Goal: Information Seeking & Learning: Learn about a topic

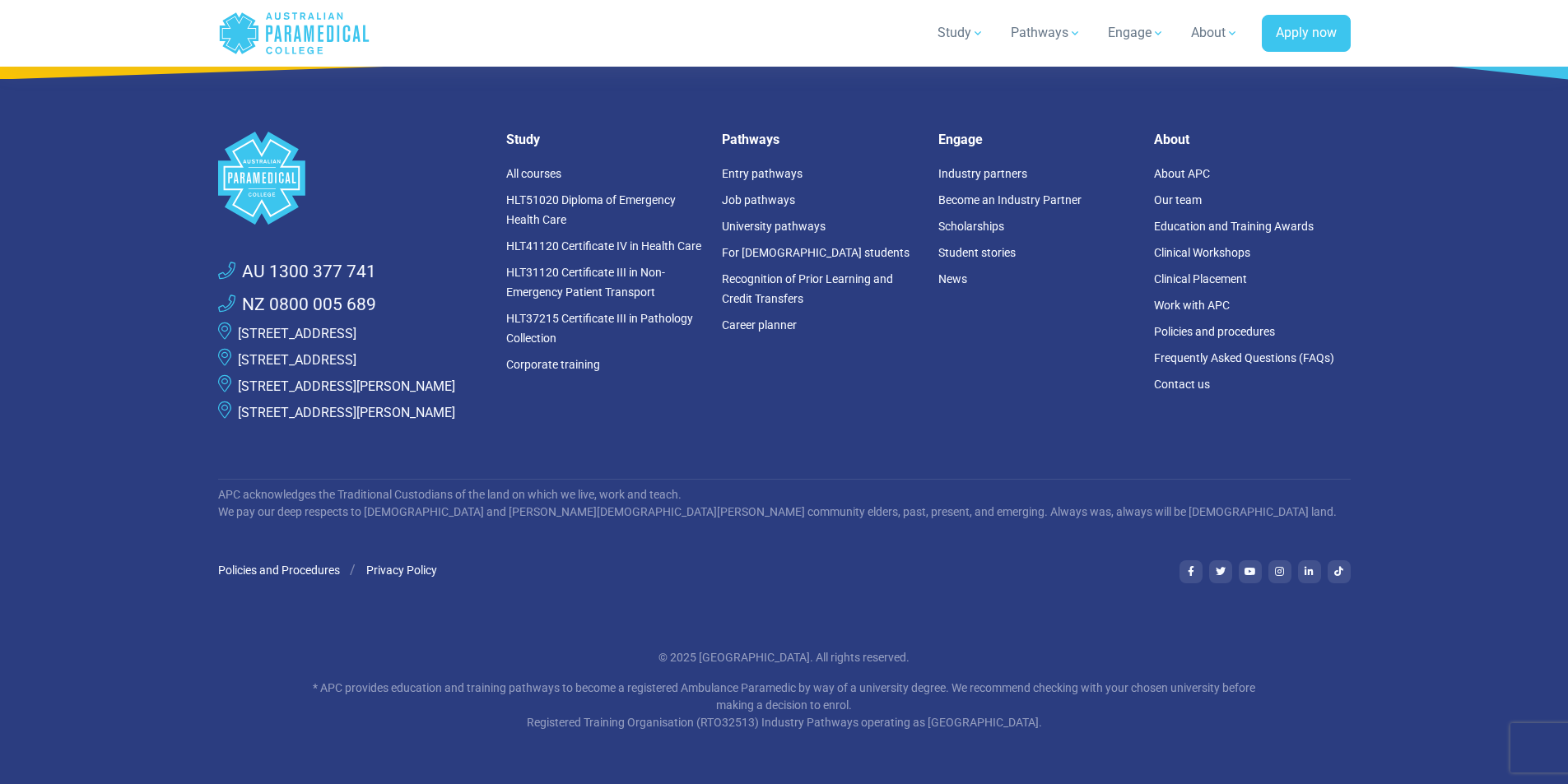
scroll to position [6254, 0]
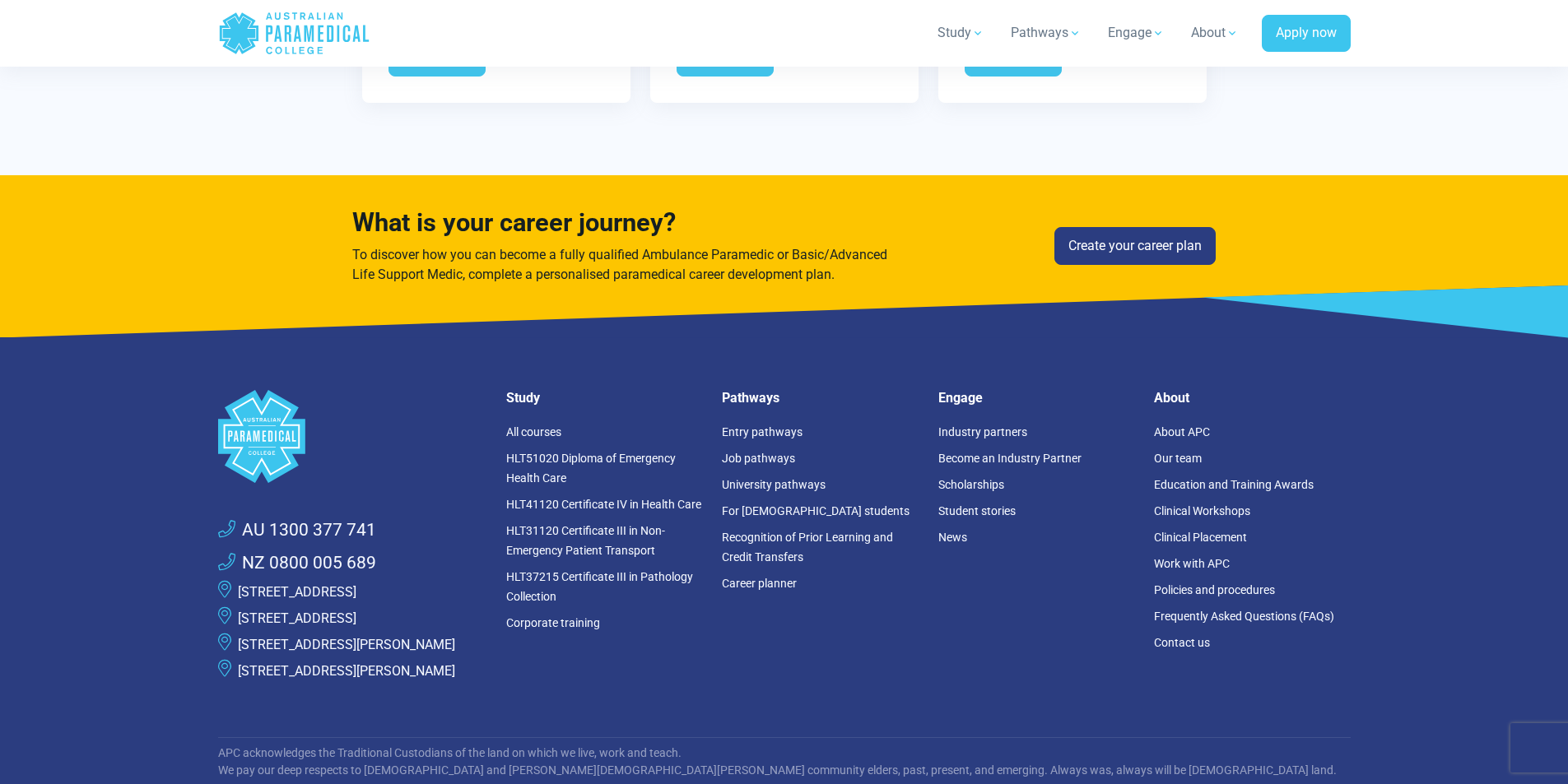
scroll to position [5019, 0]
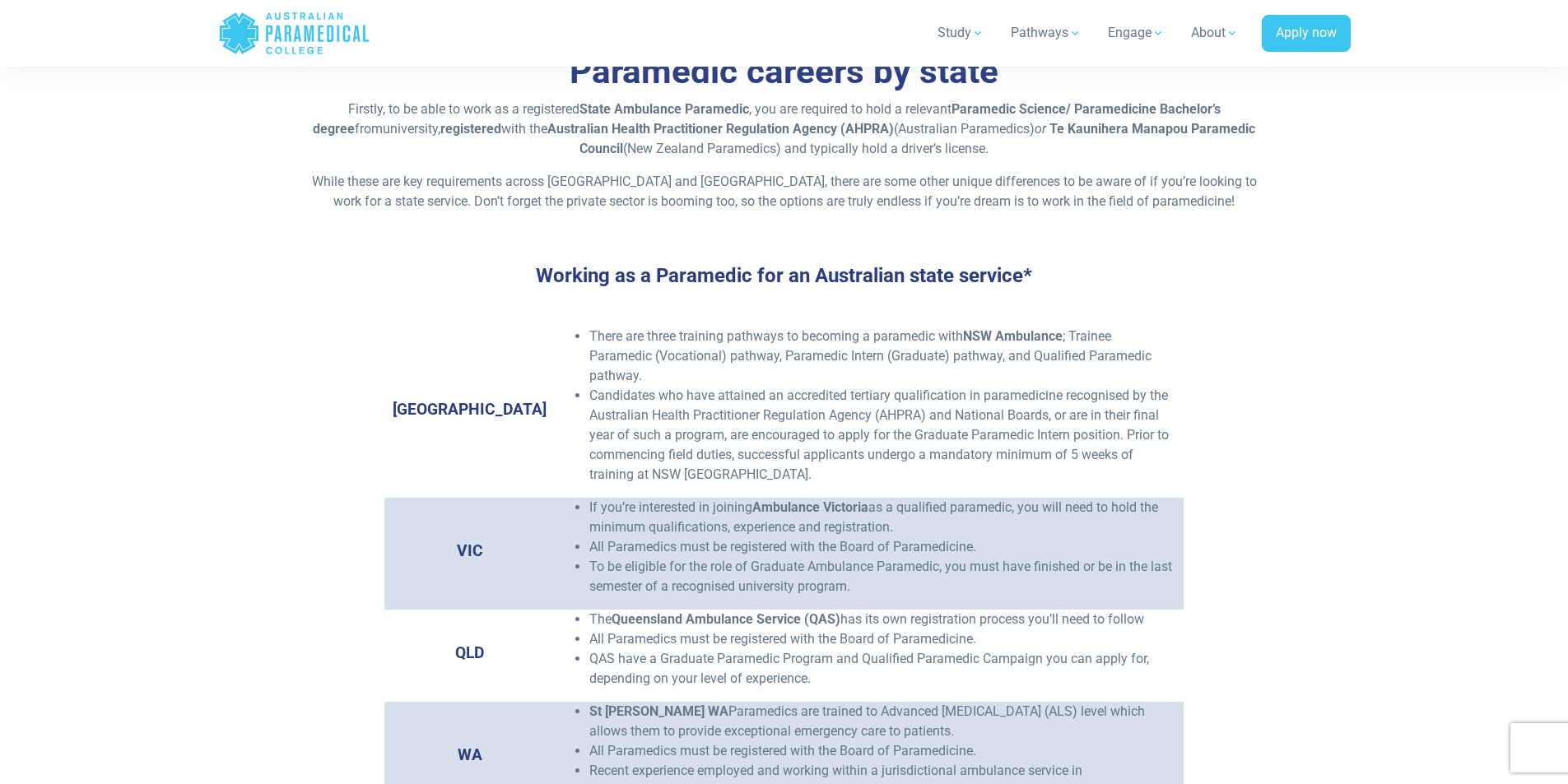
scroll to position [2221, 0]
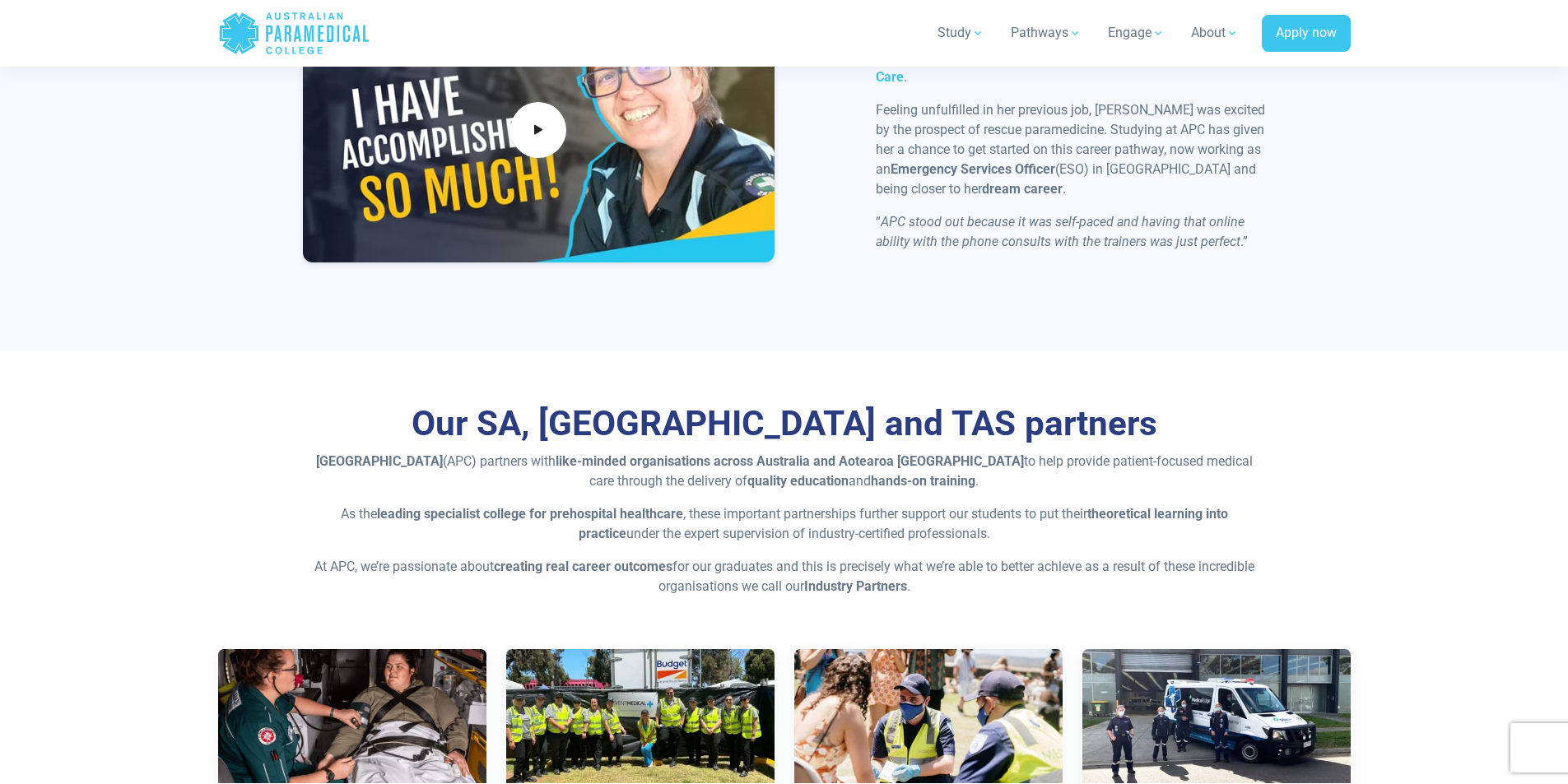
scroll to position [5019, 0]
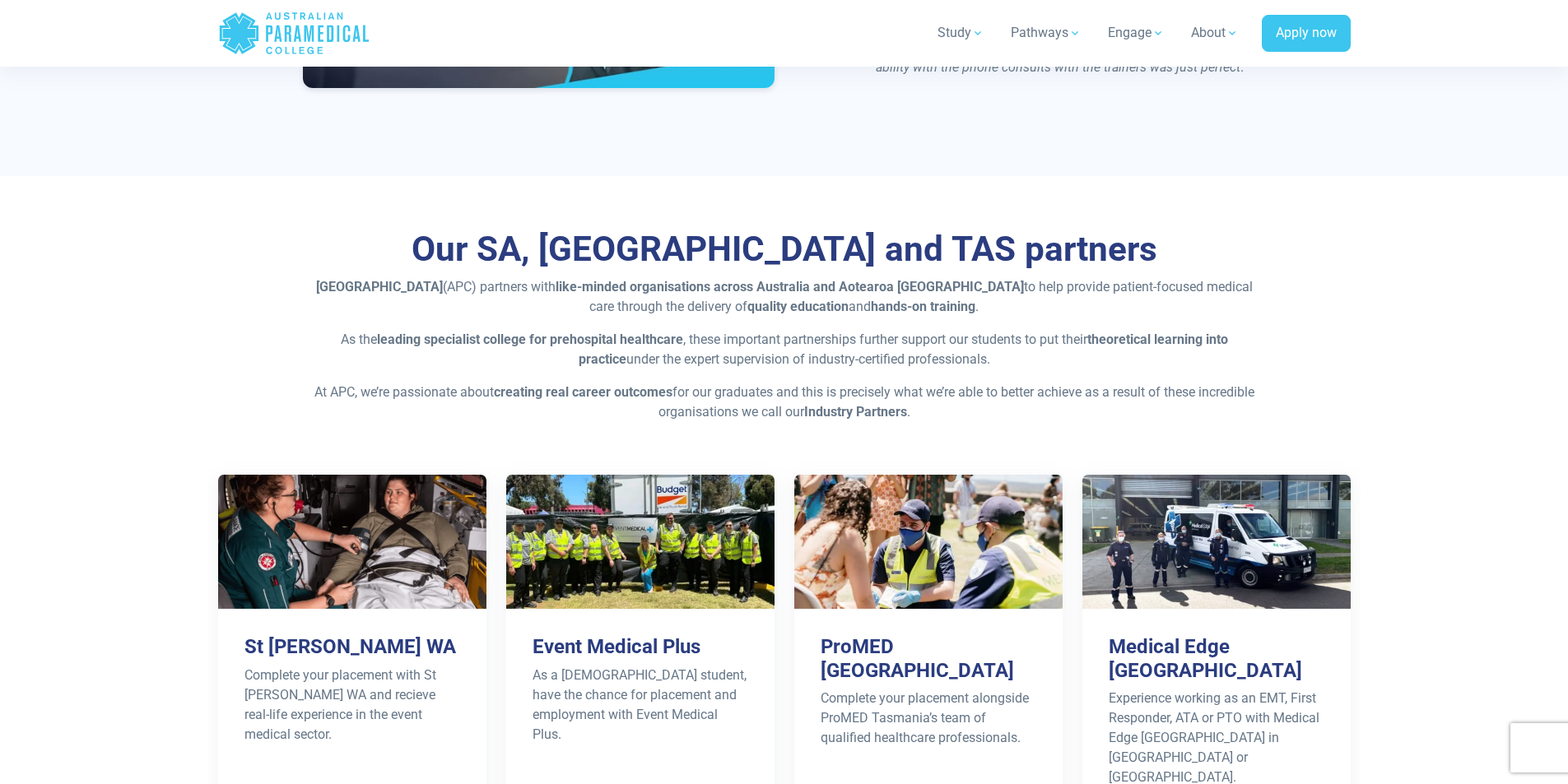
scroll to position [5183, 0]
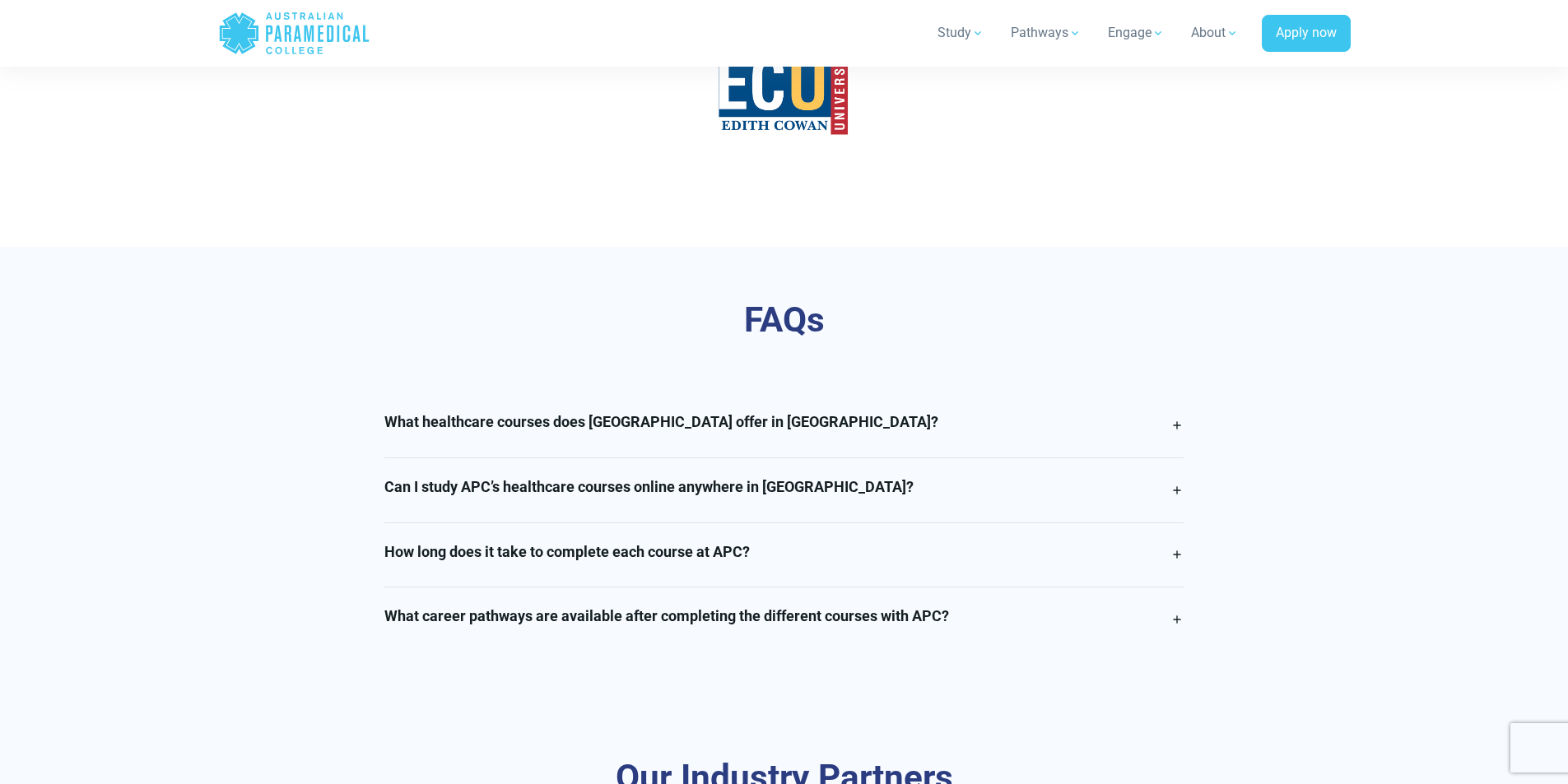
scroll to position [3785, 0]
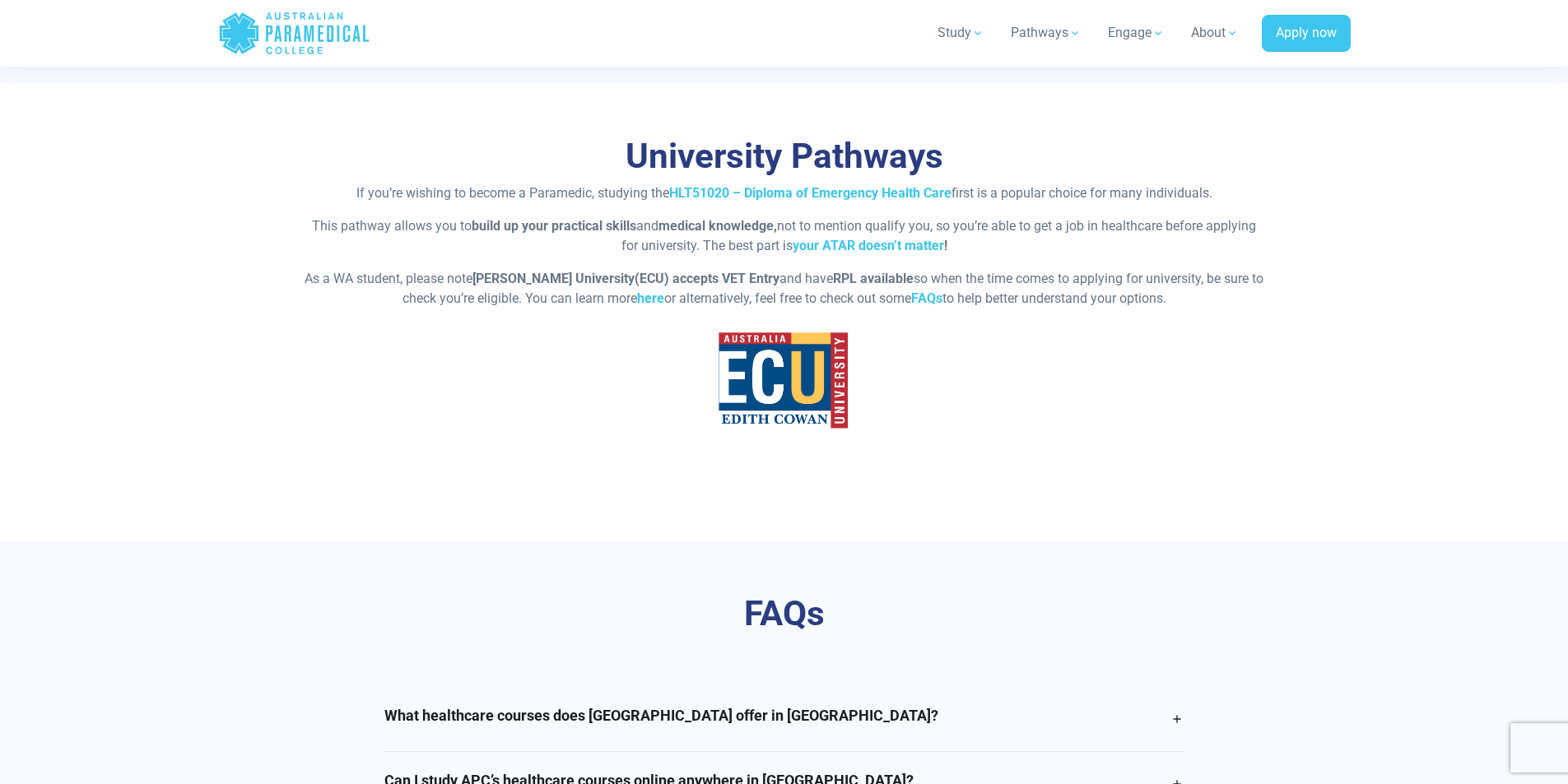
scroll to position [3538, 0]
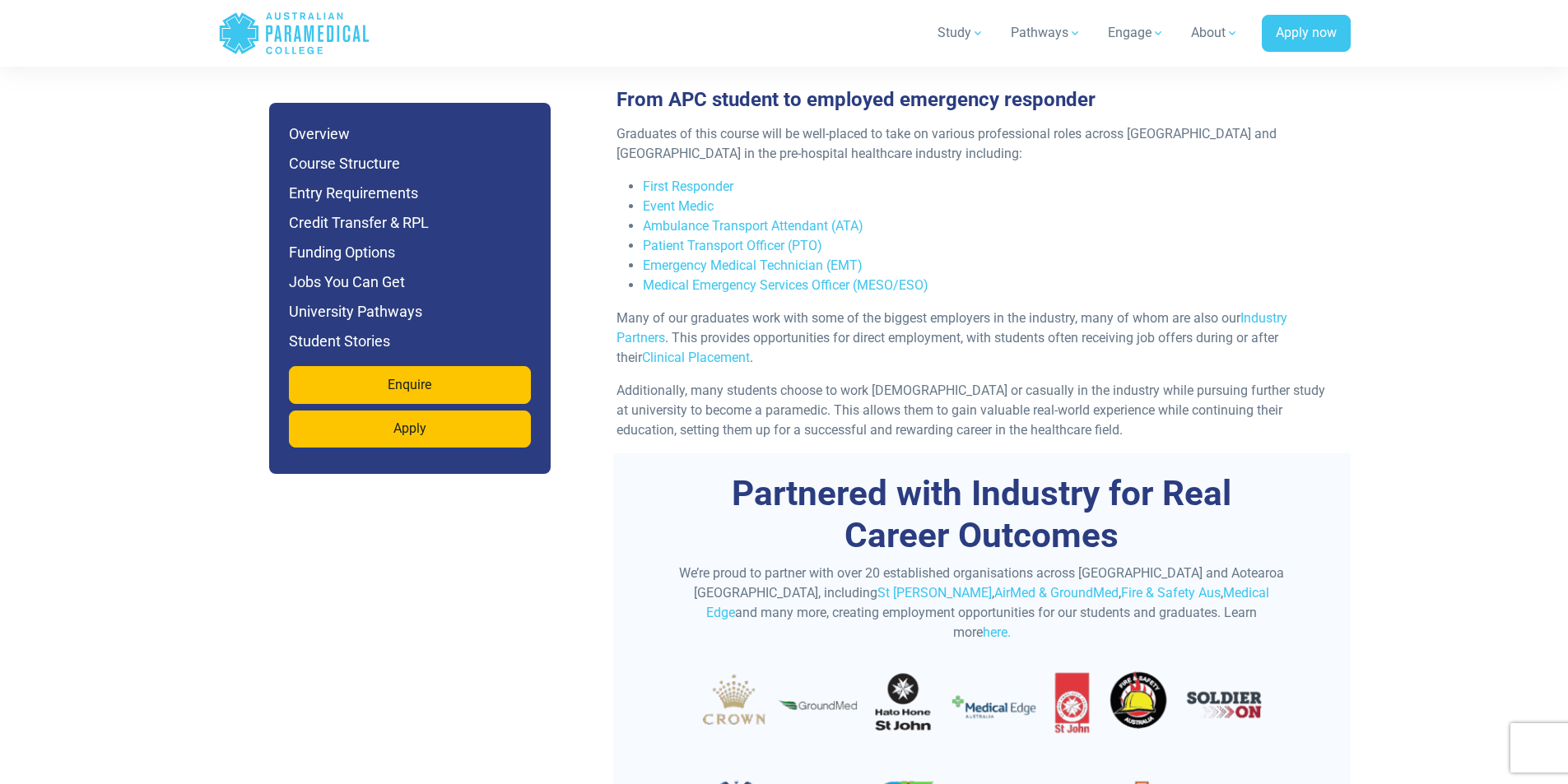
scroll to position [5513, 0]
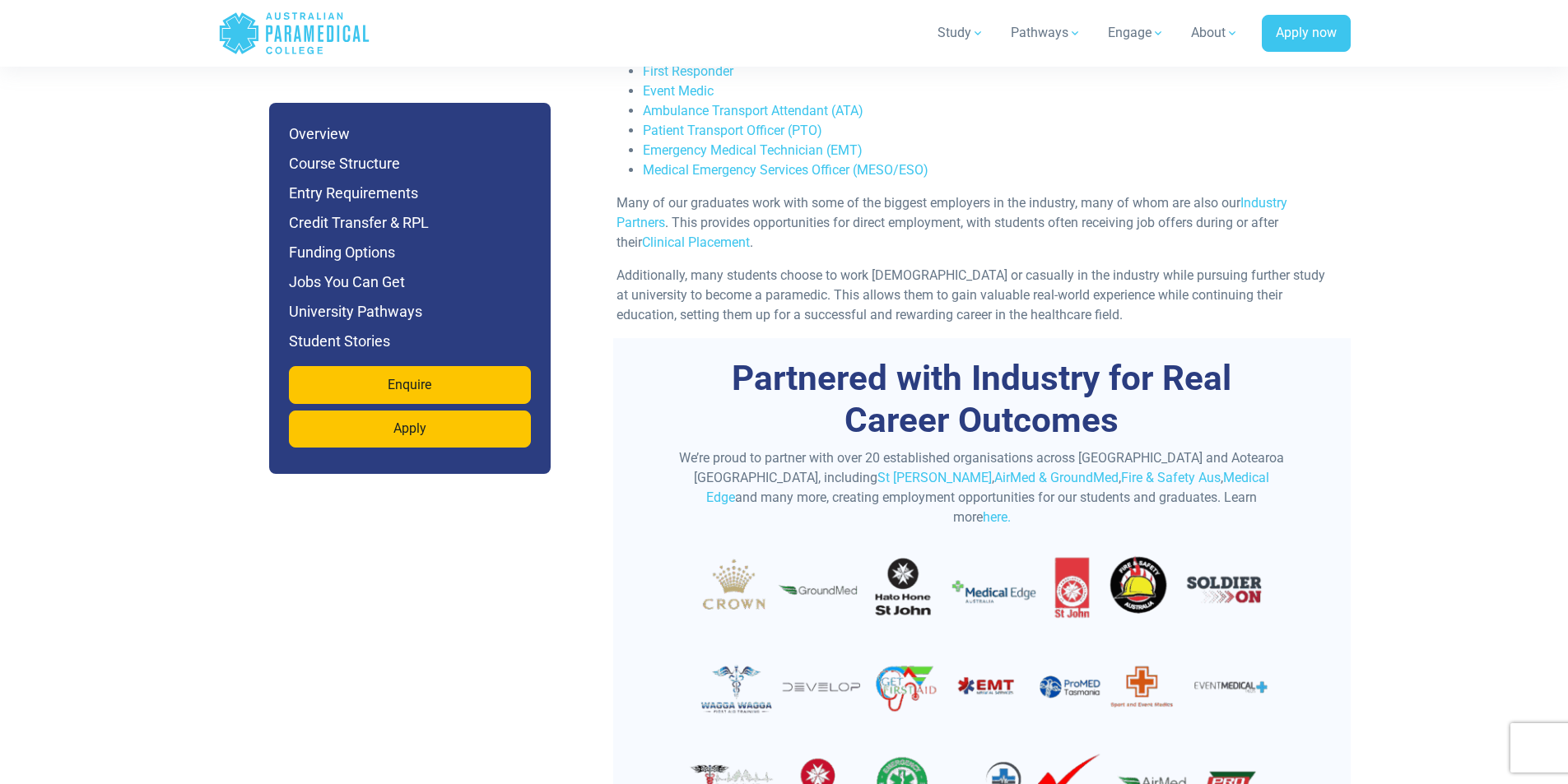
scroll to position [6171, 0]
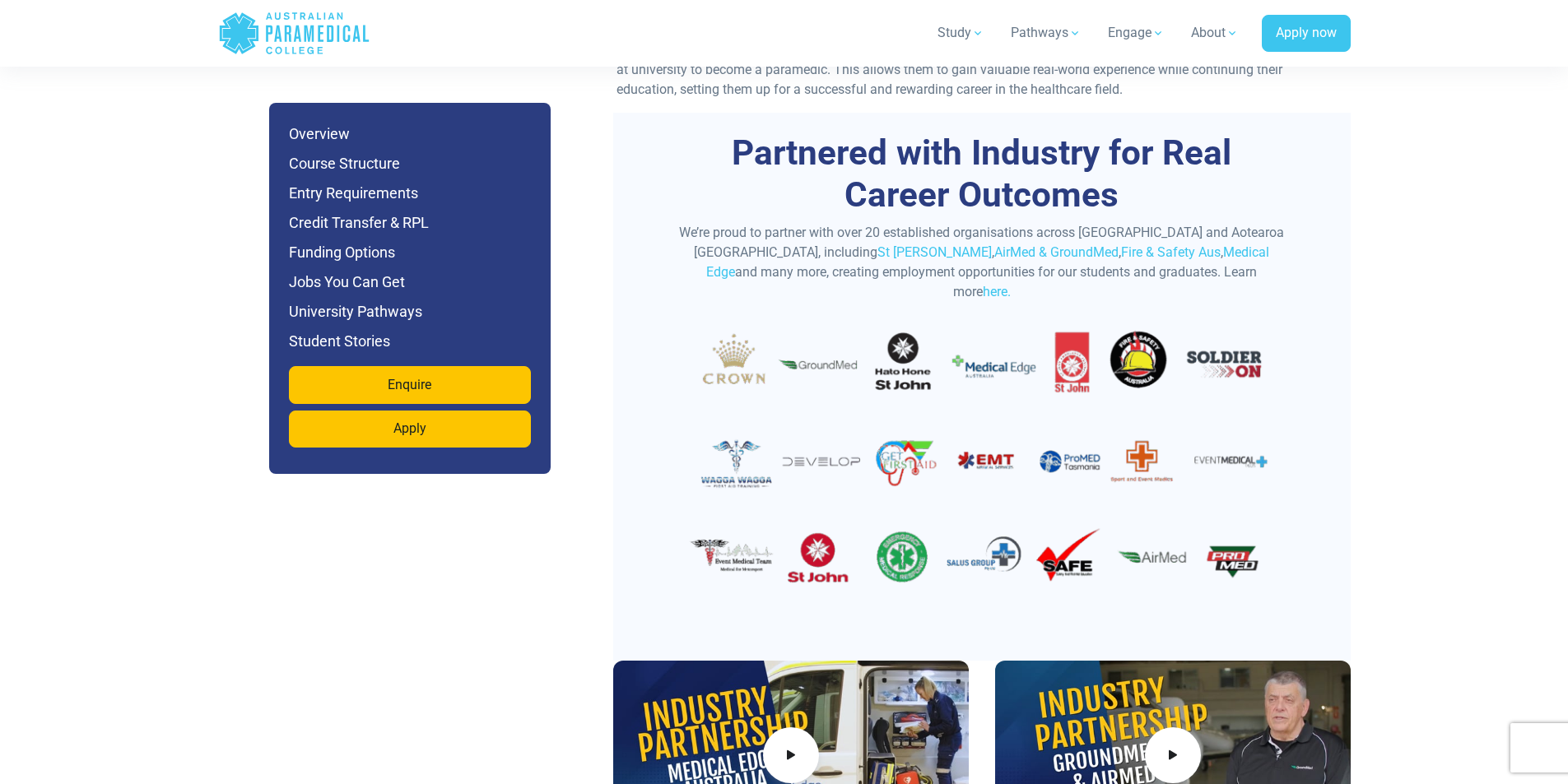
scroll to position [6912, 0]
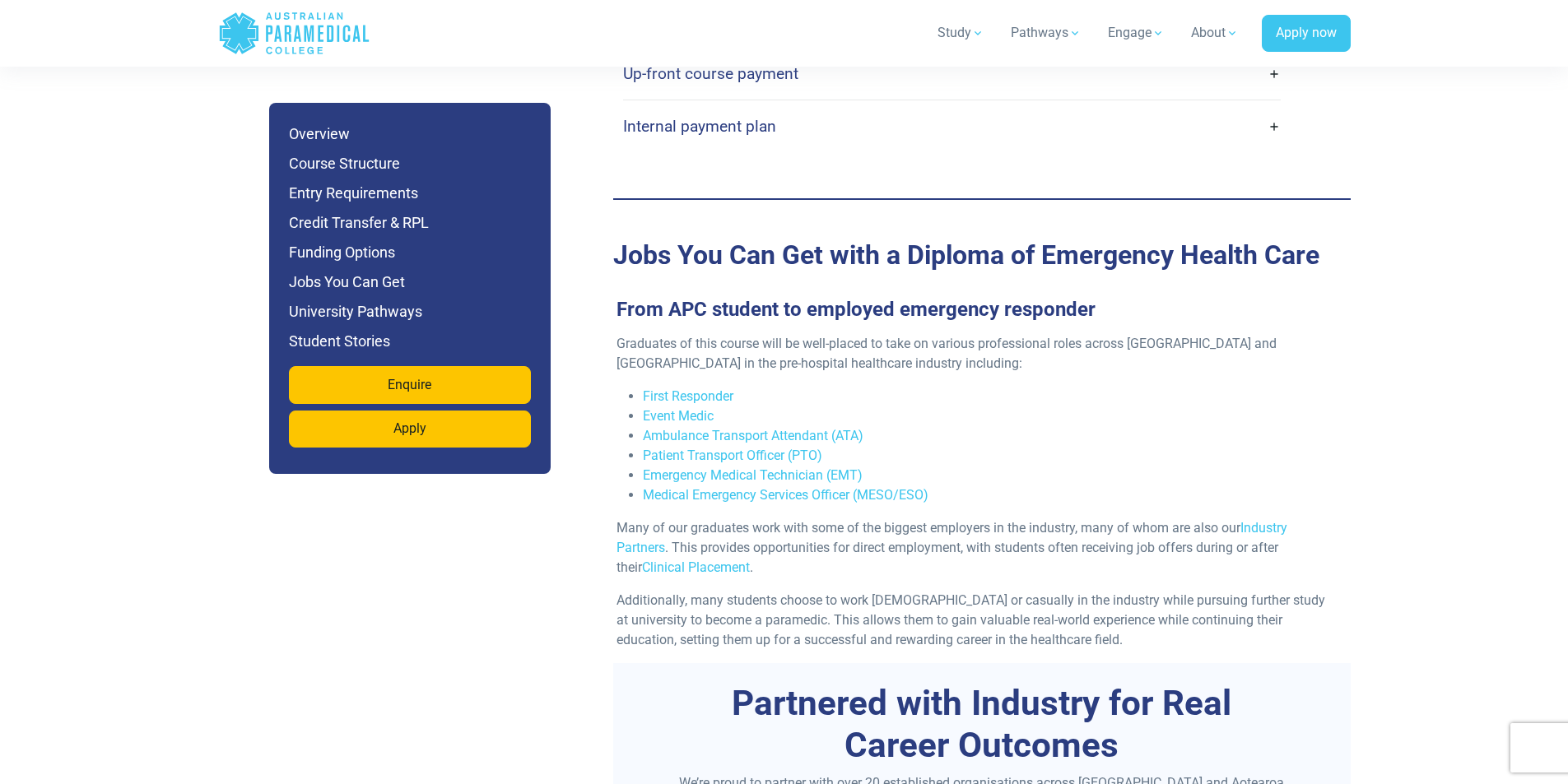
scroll to position [6829, 0]
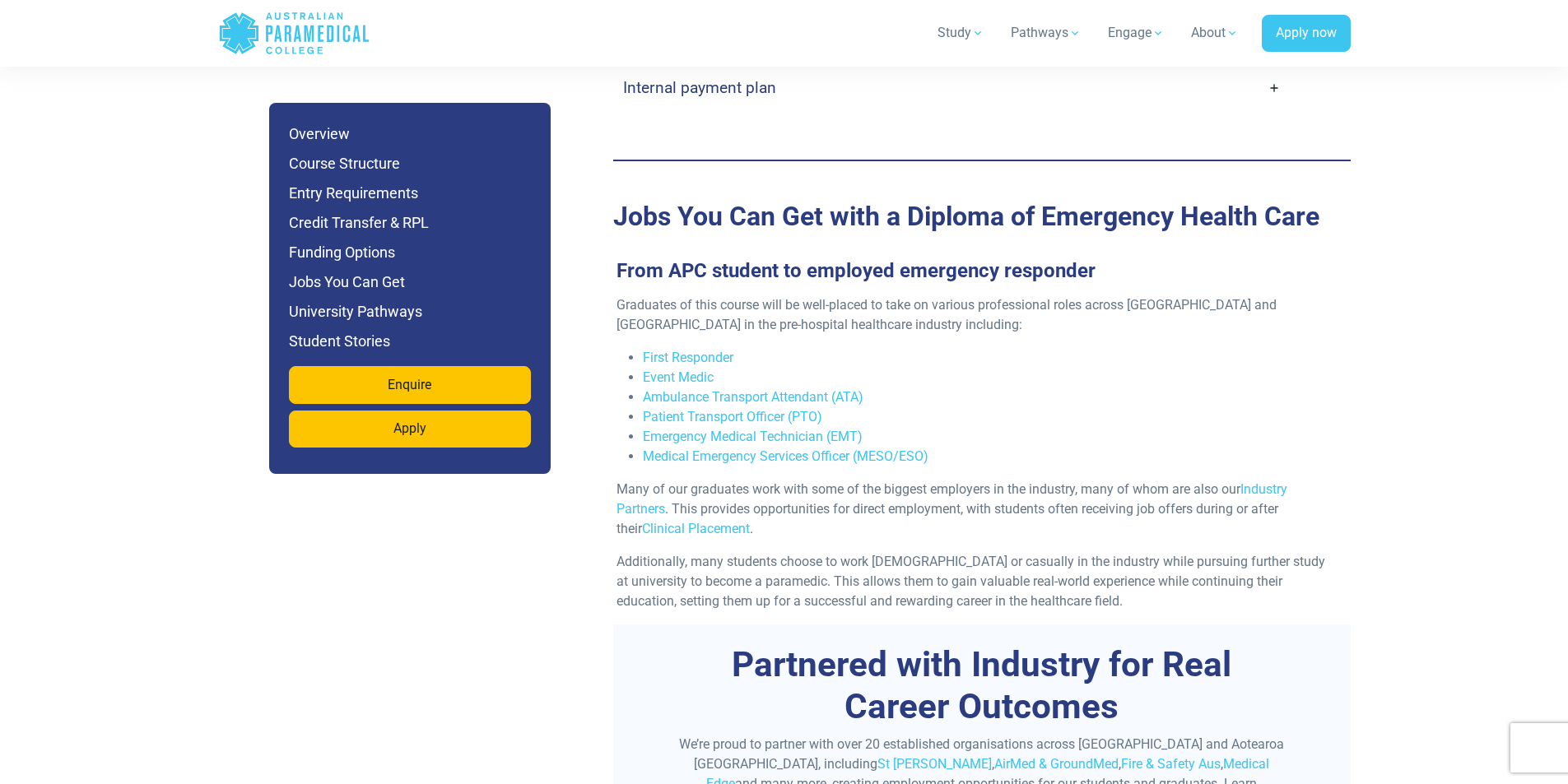
scroll to position [6335, 0]
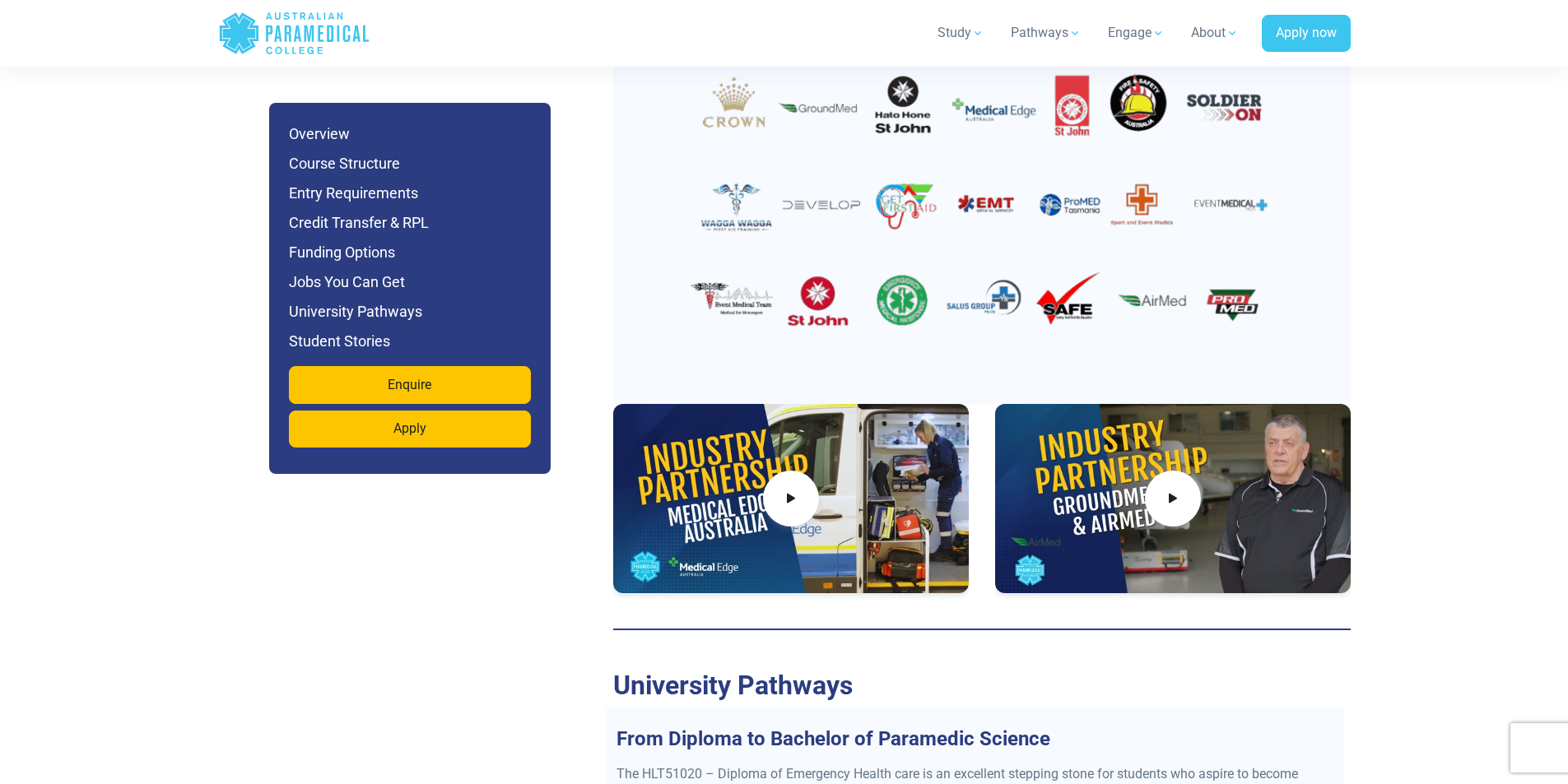
scroll to position [6665, 0]
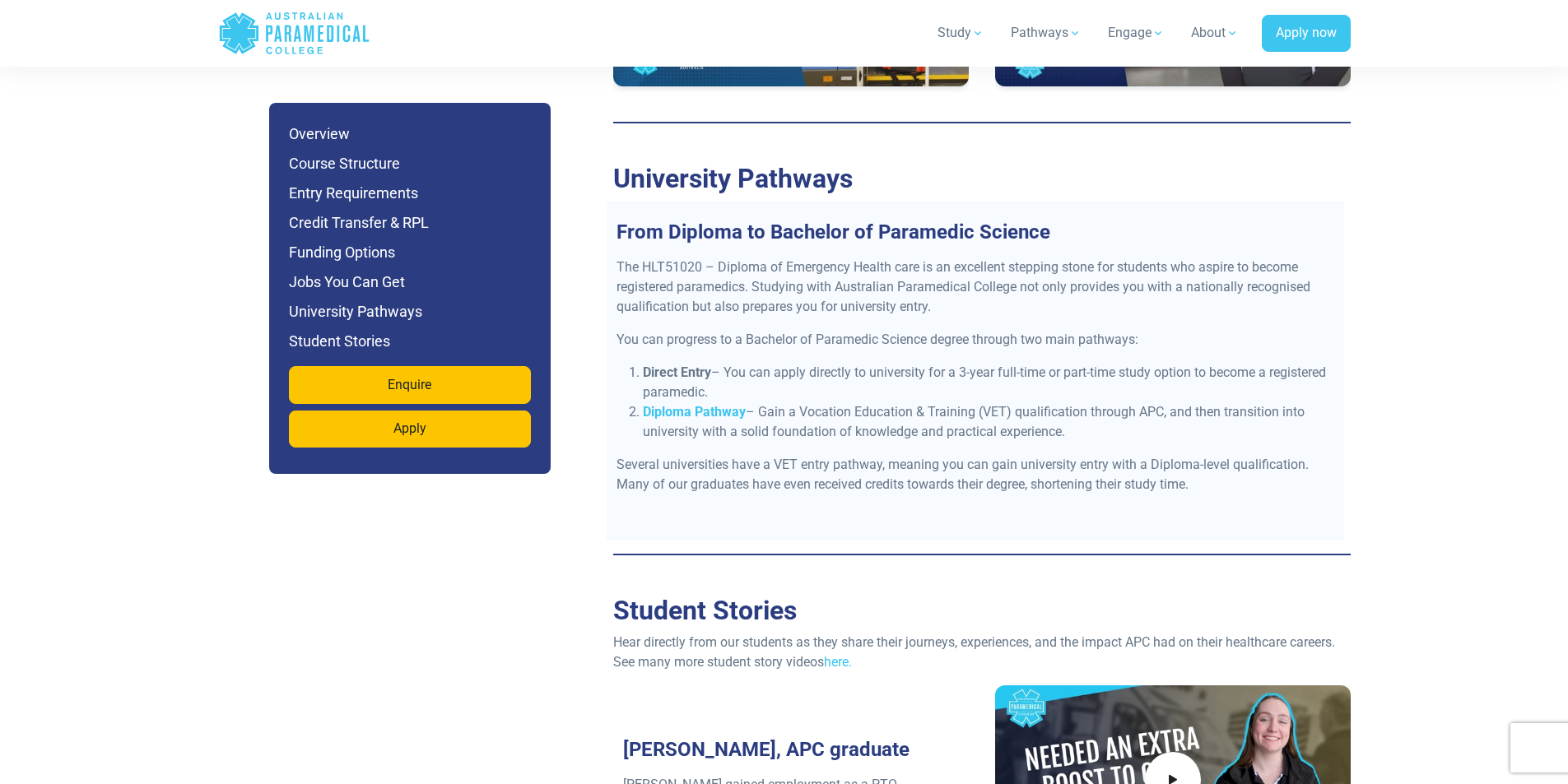
scroll to position [7817, 0]
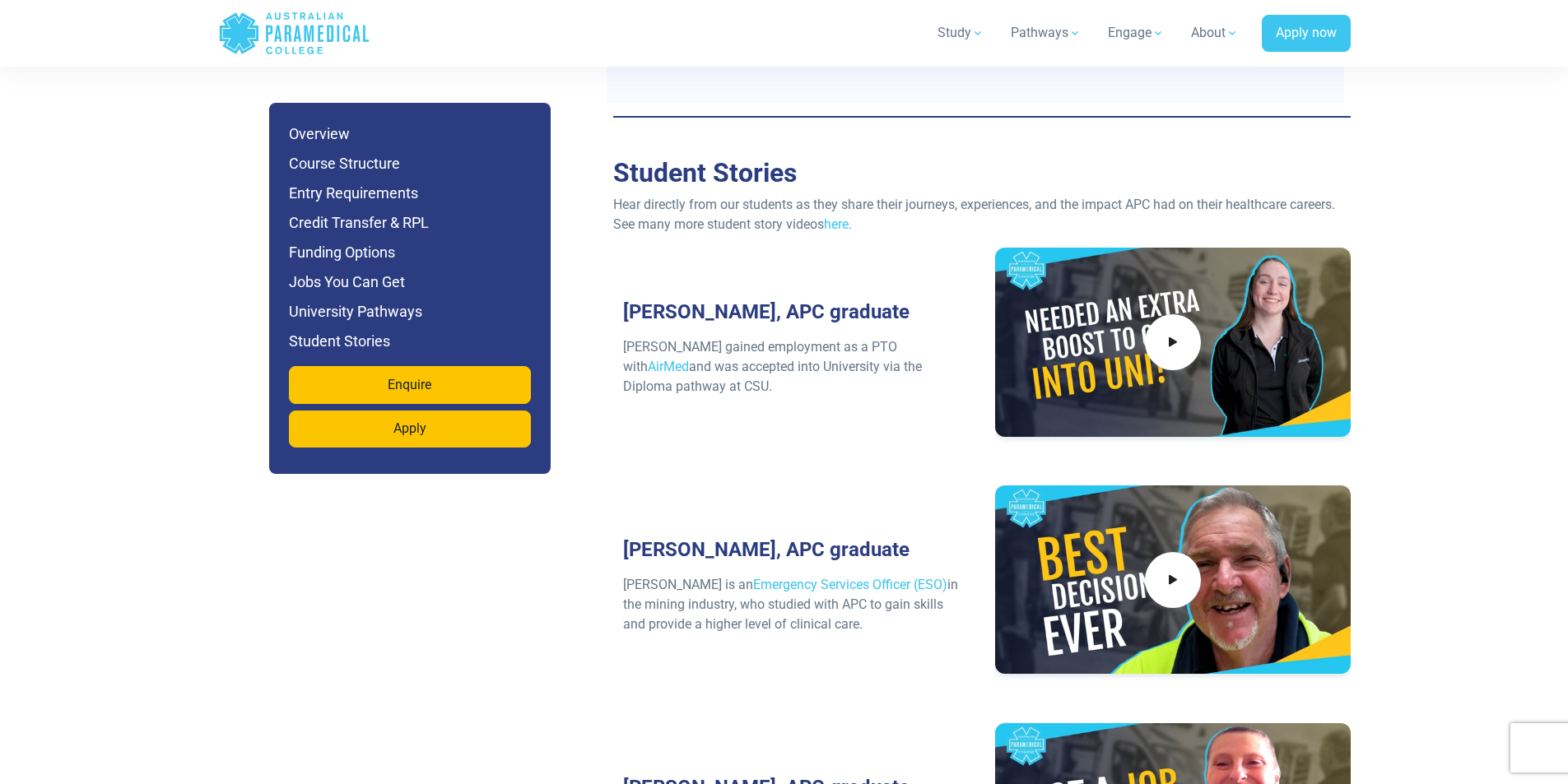
scroll to position [8228, 0]
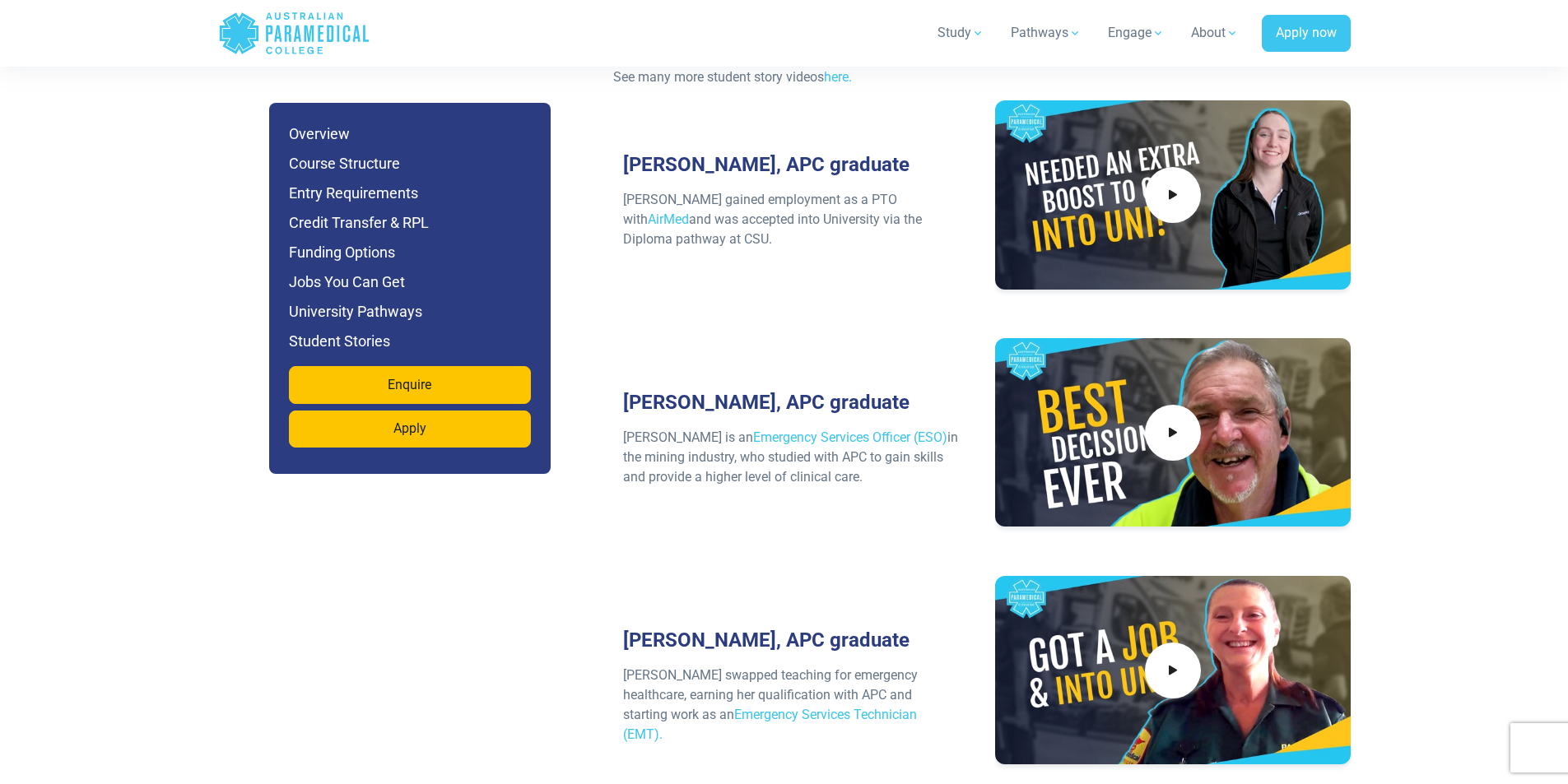
scroll to position [8392, 0]
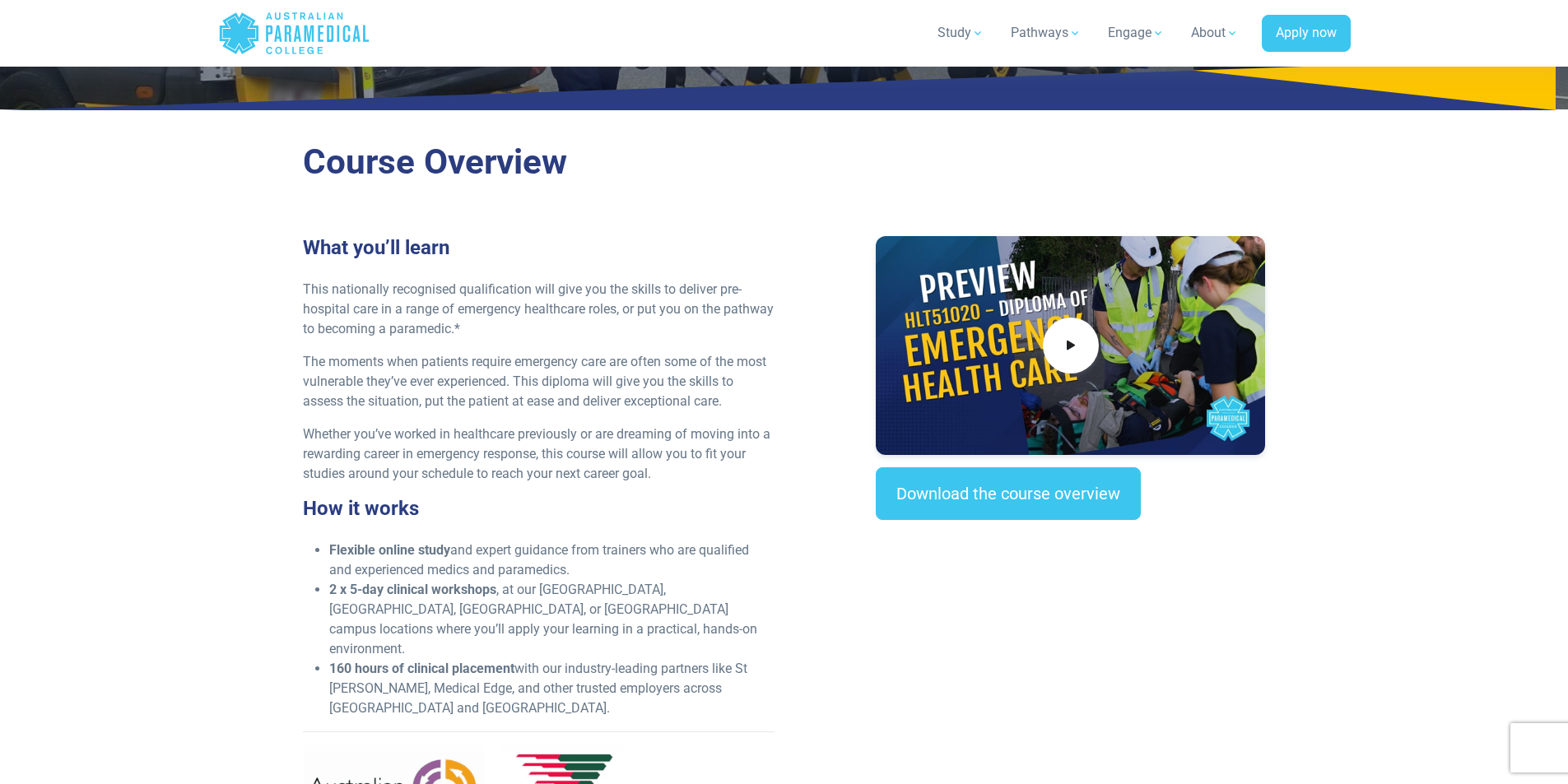
scroll to position [0, 0]
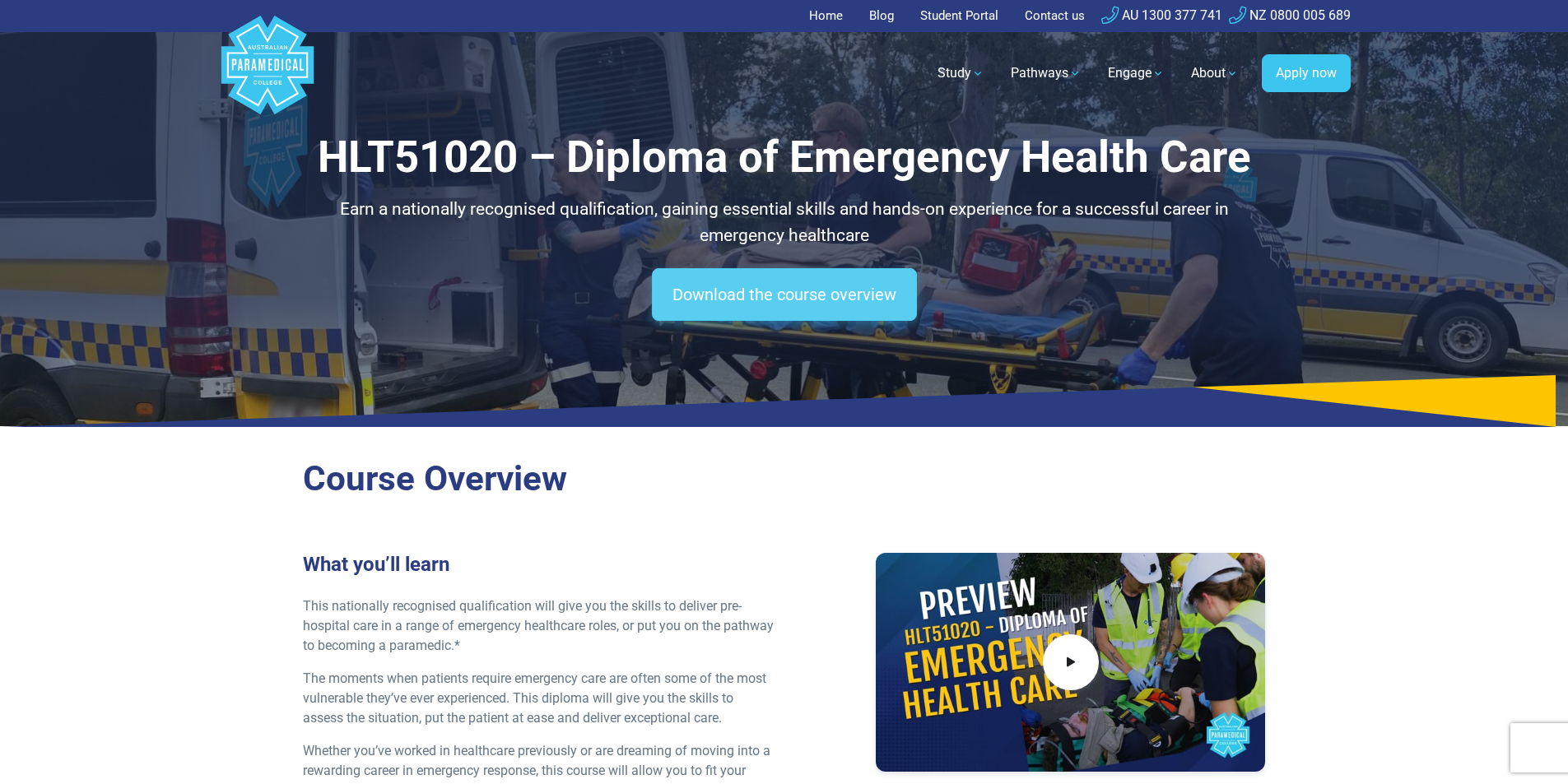
click at [834, 321] on link "Download the course overview" at bounding box center [784, 294] width 265 height 53
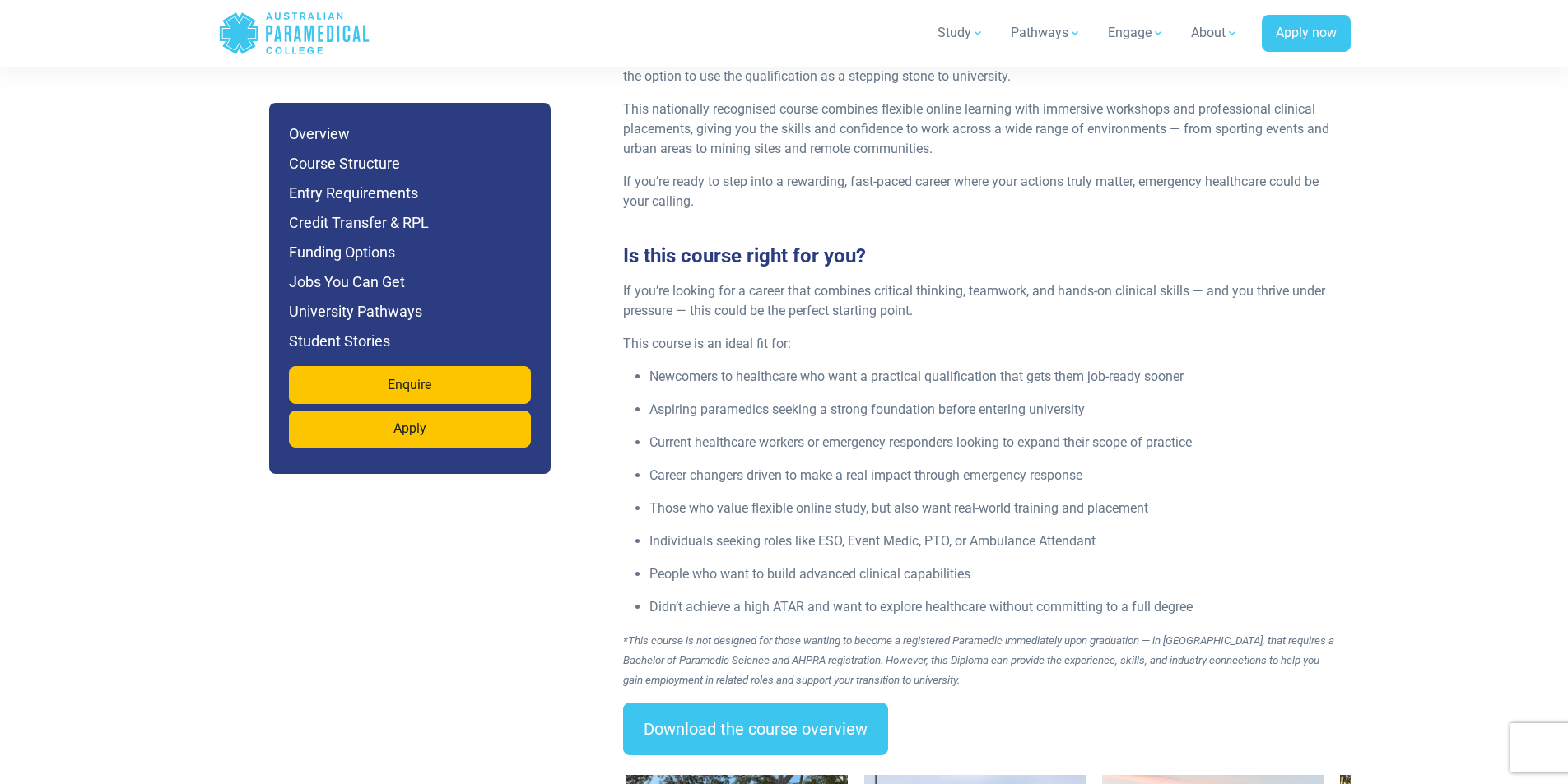
scroll to position [2221, 0]
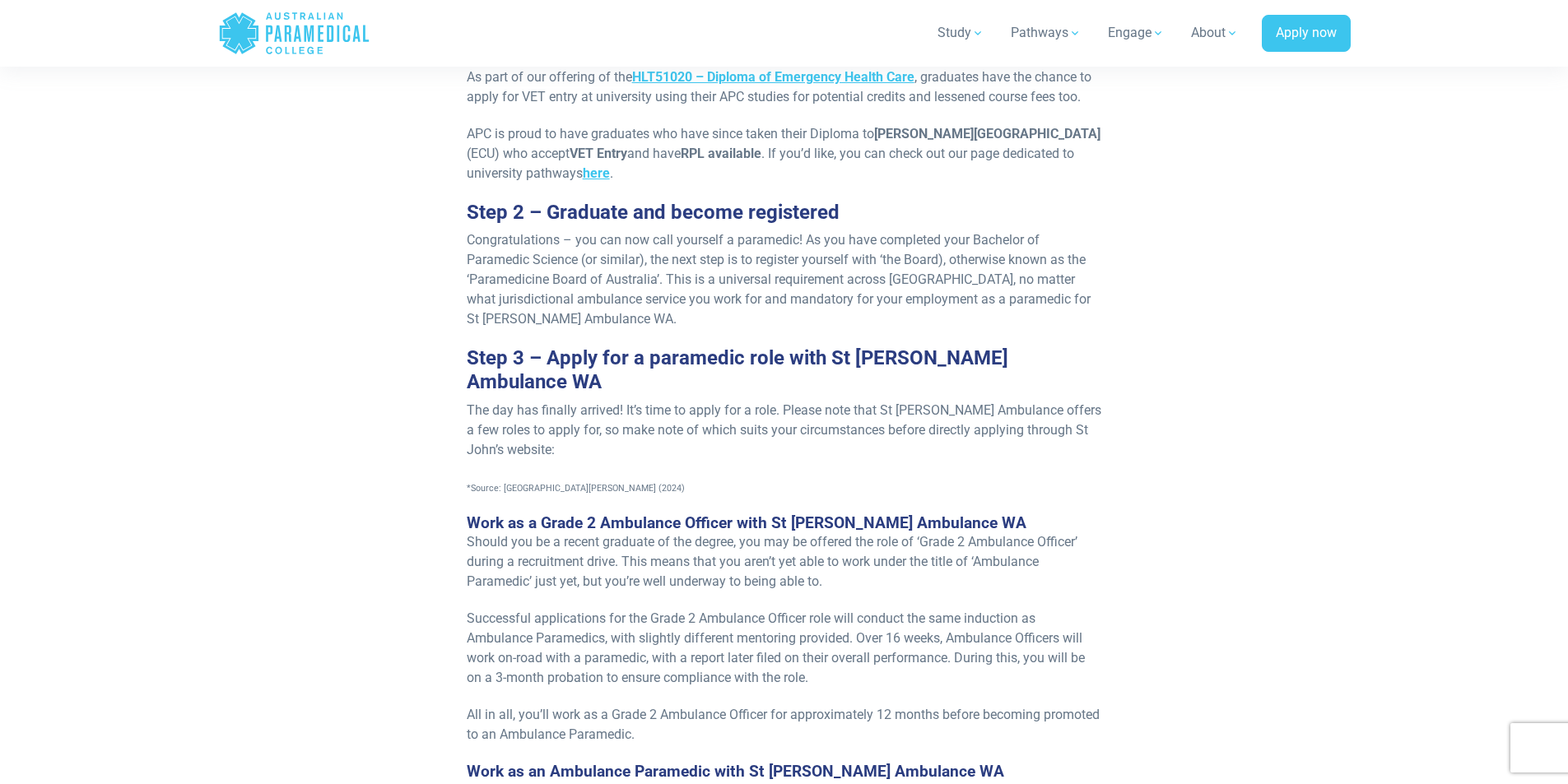
scroll to position [2057, 0]
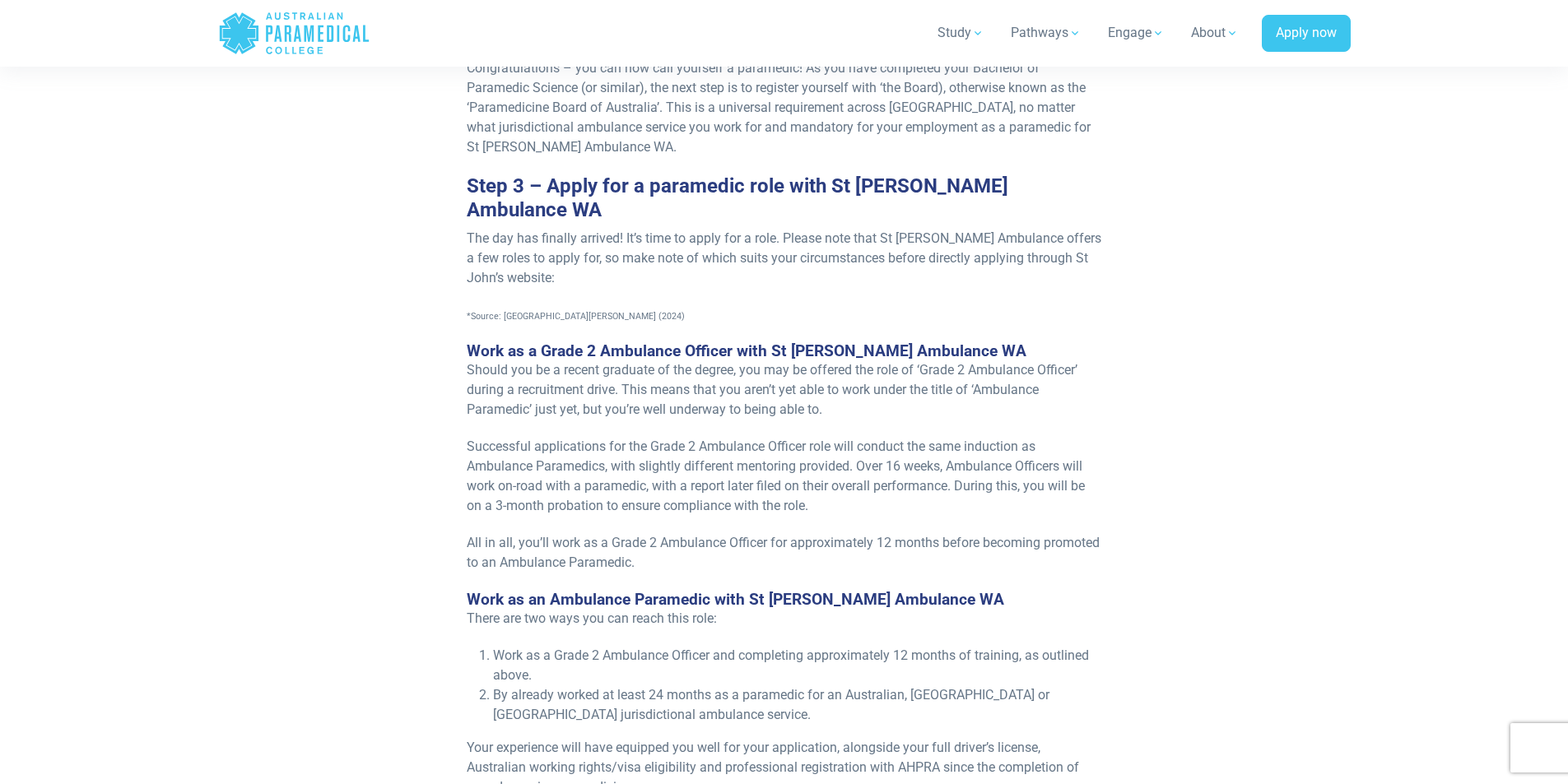
scroll to position [2221, 0]
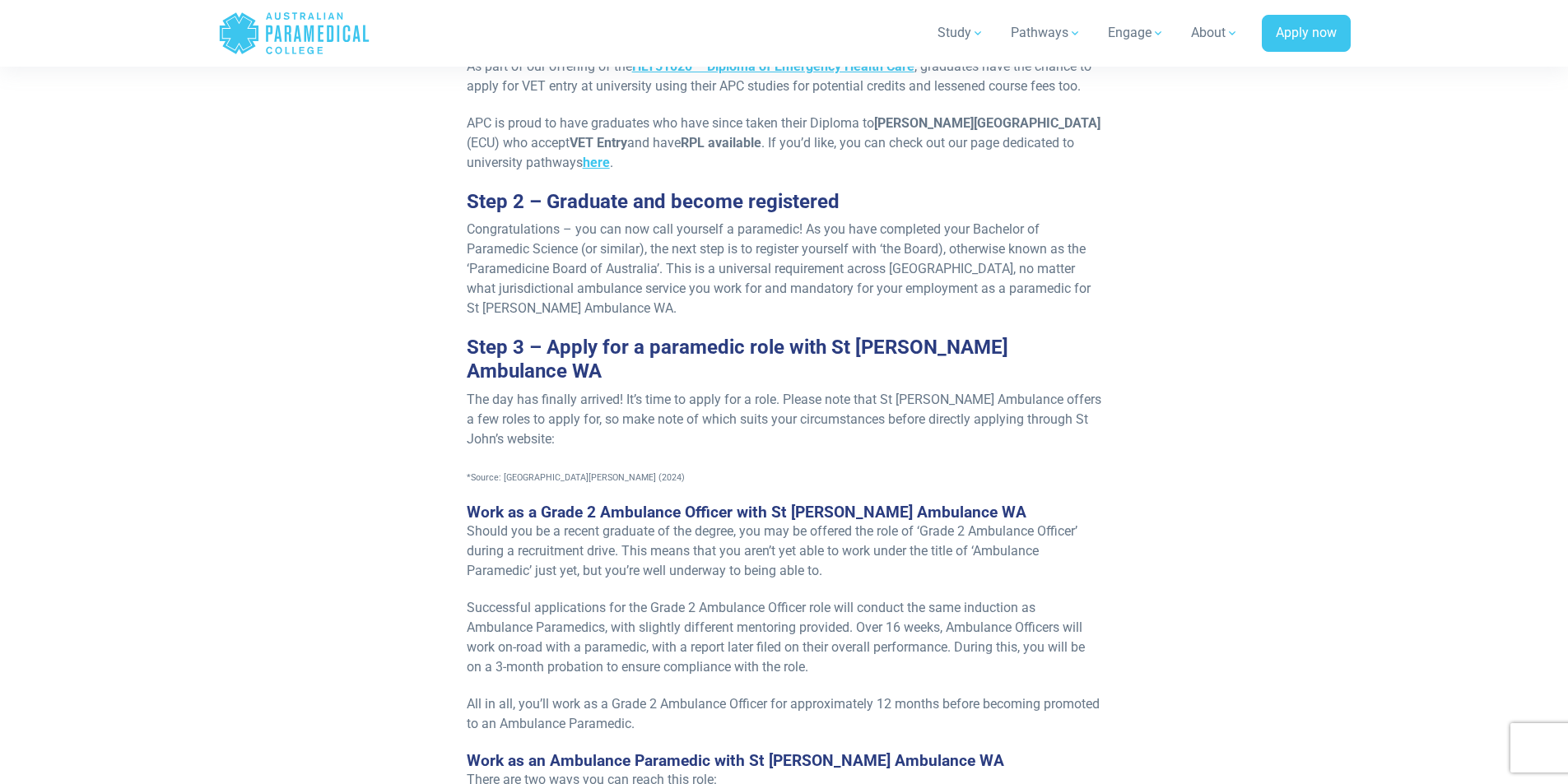
scroll to position [1974, 0]
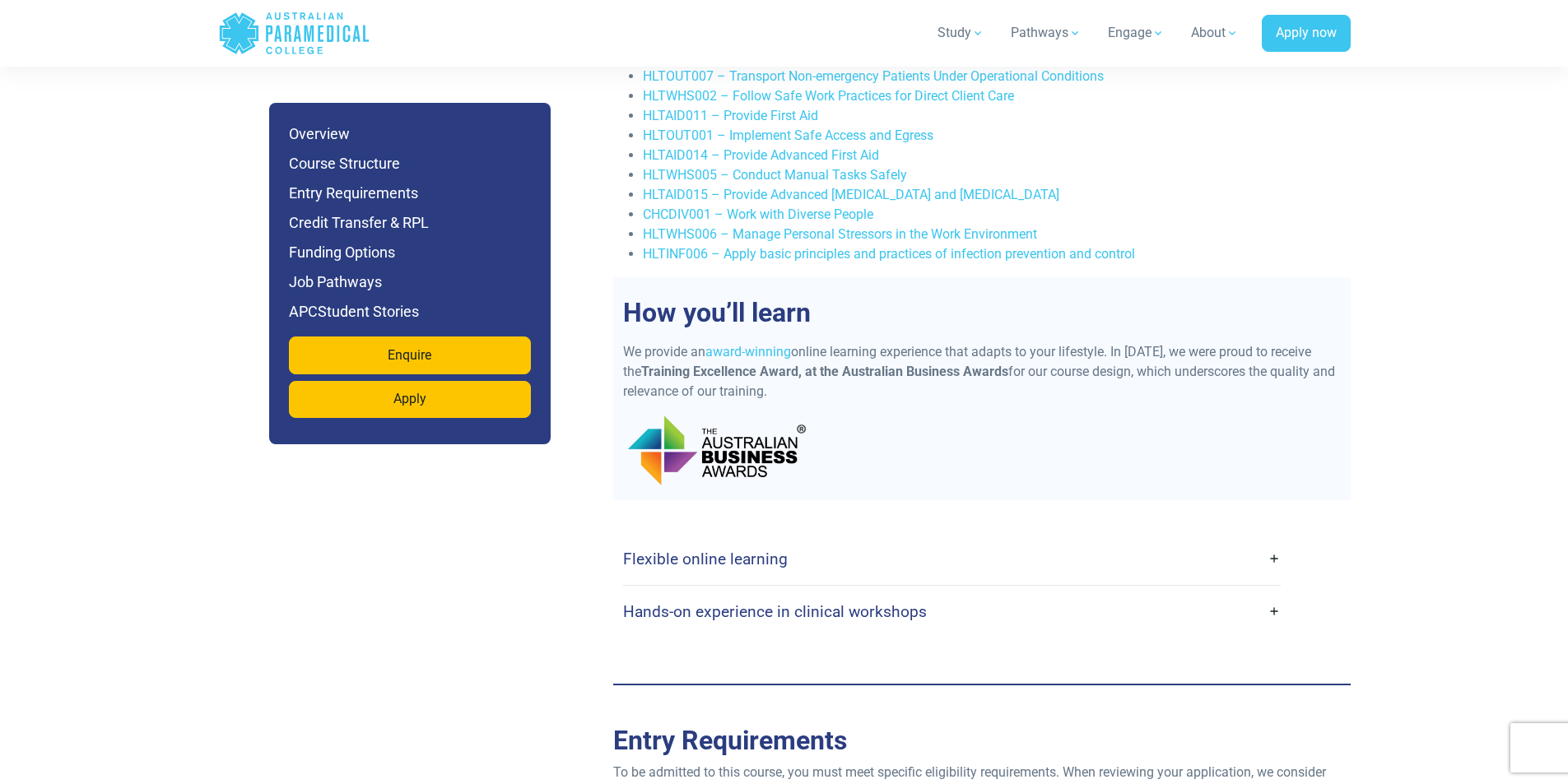
scroll to position [3373, 0]
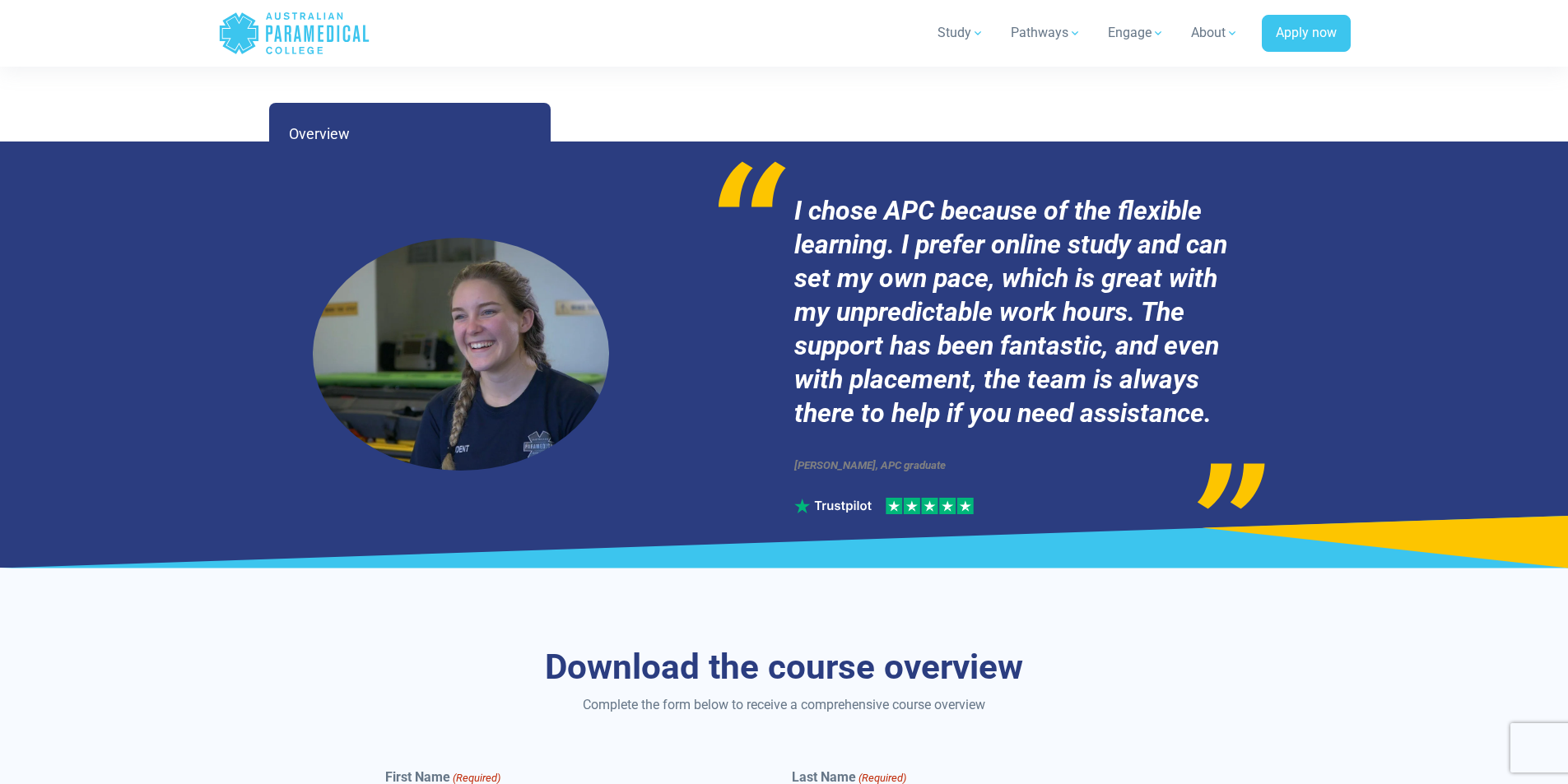
scroll to position [6500, 0]
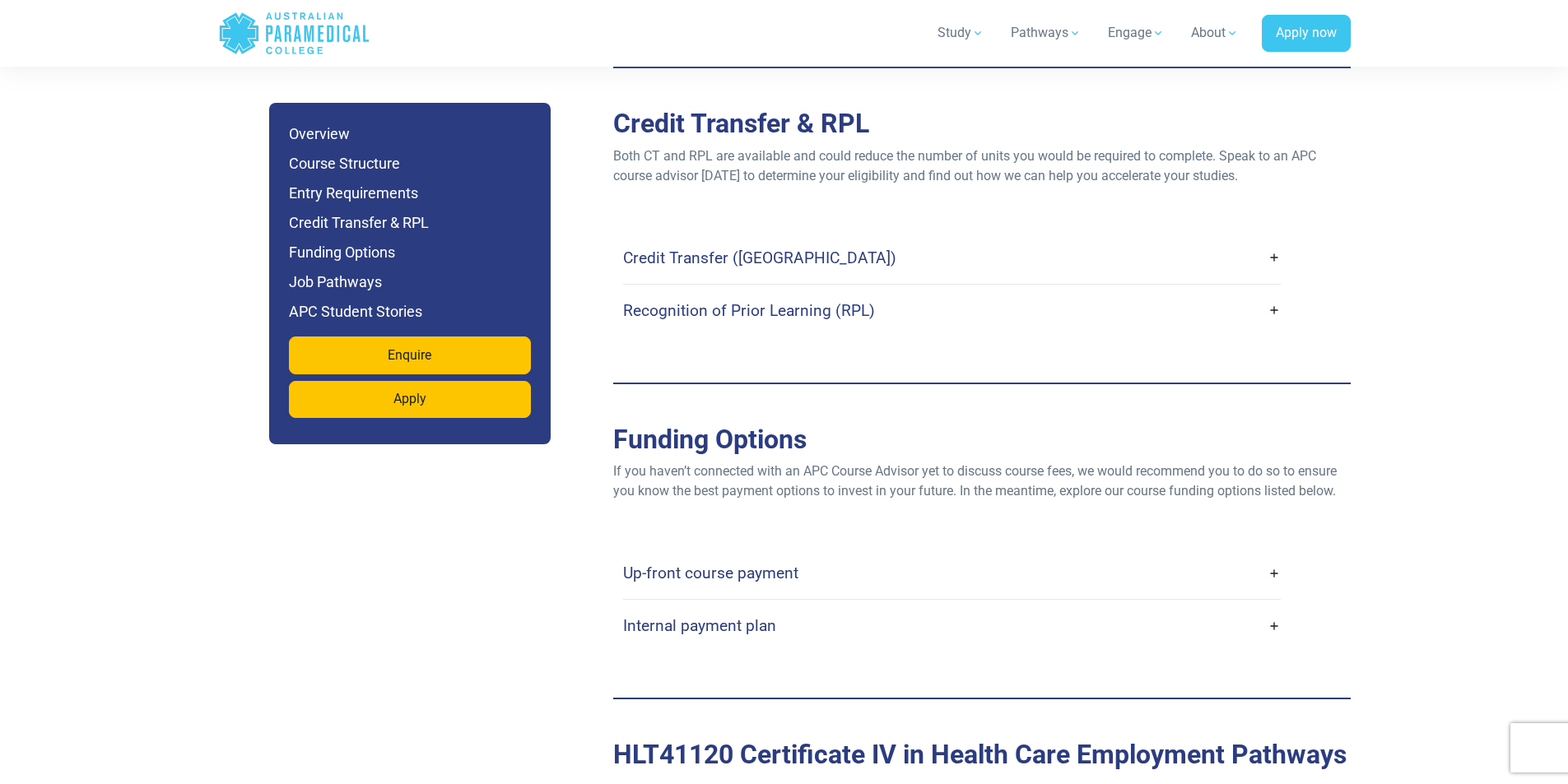
scroll to position [3703, 0]
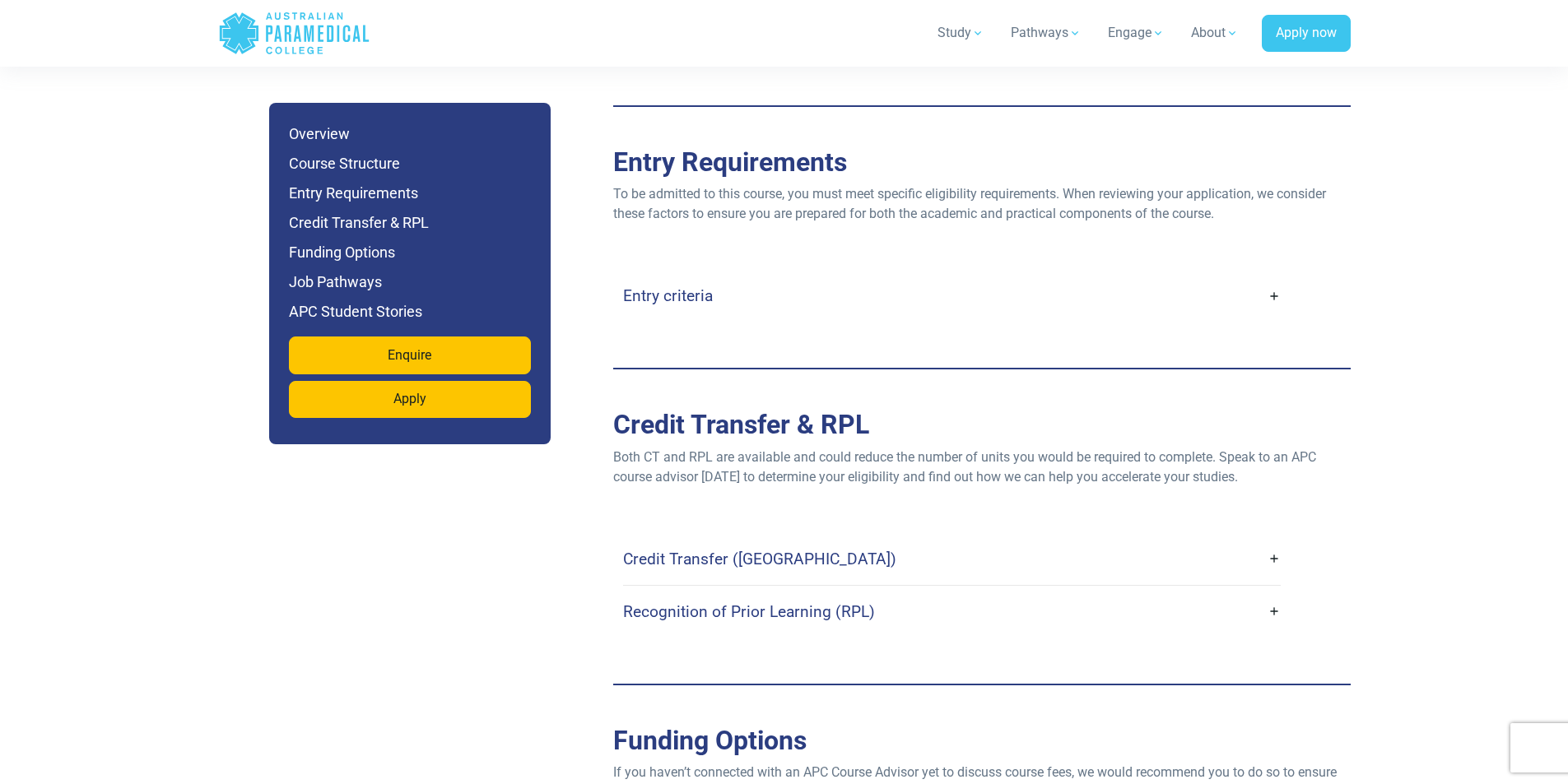
scroll to position [3950, 0]
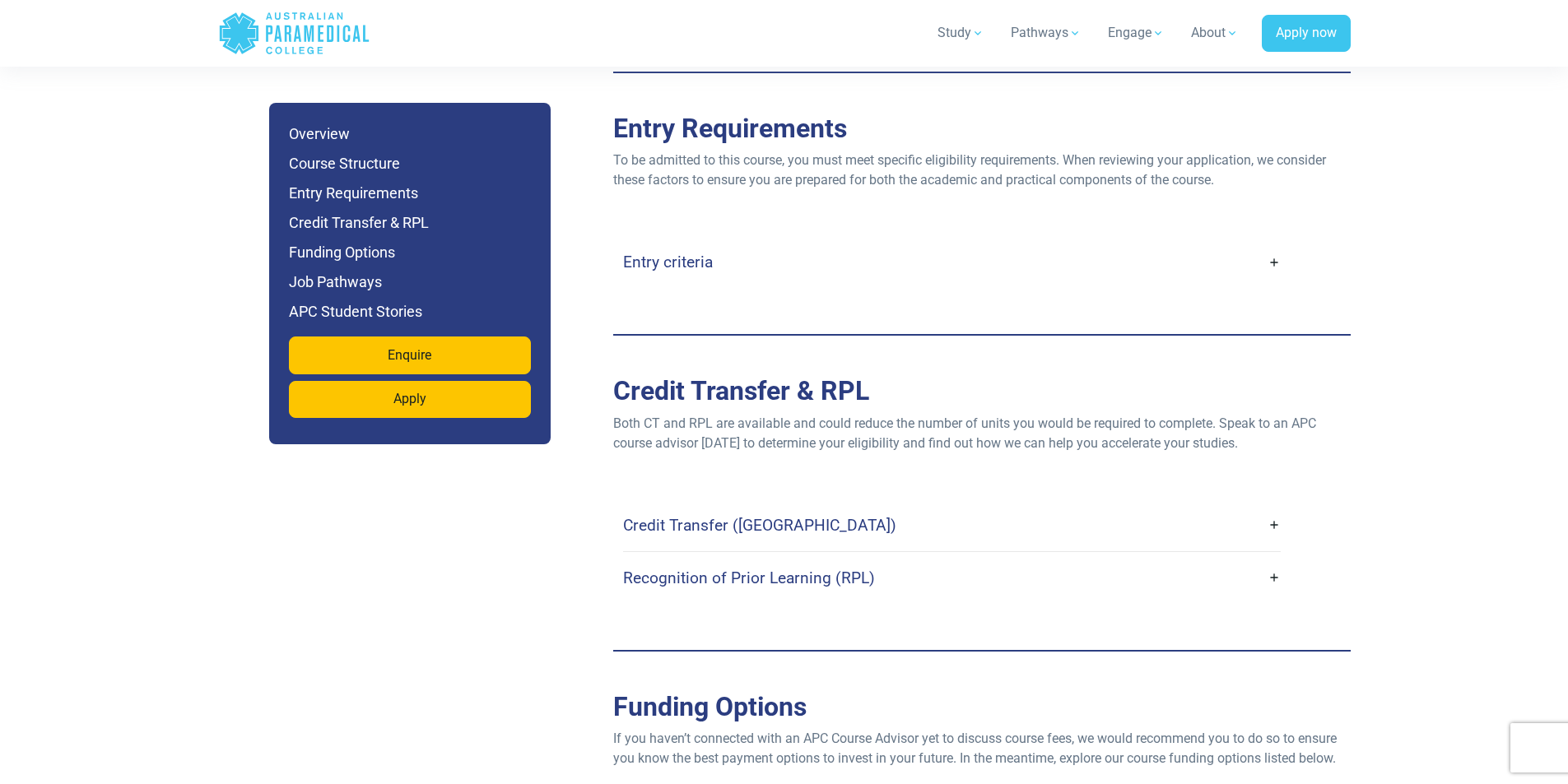
scroll to position [4031, 0]
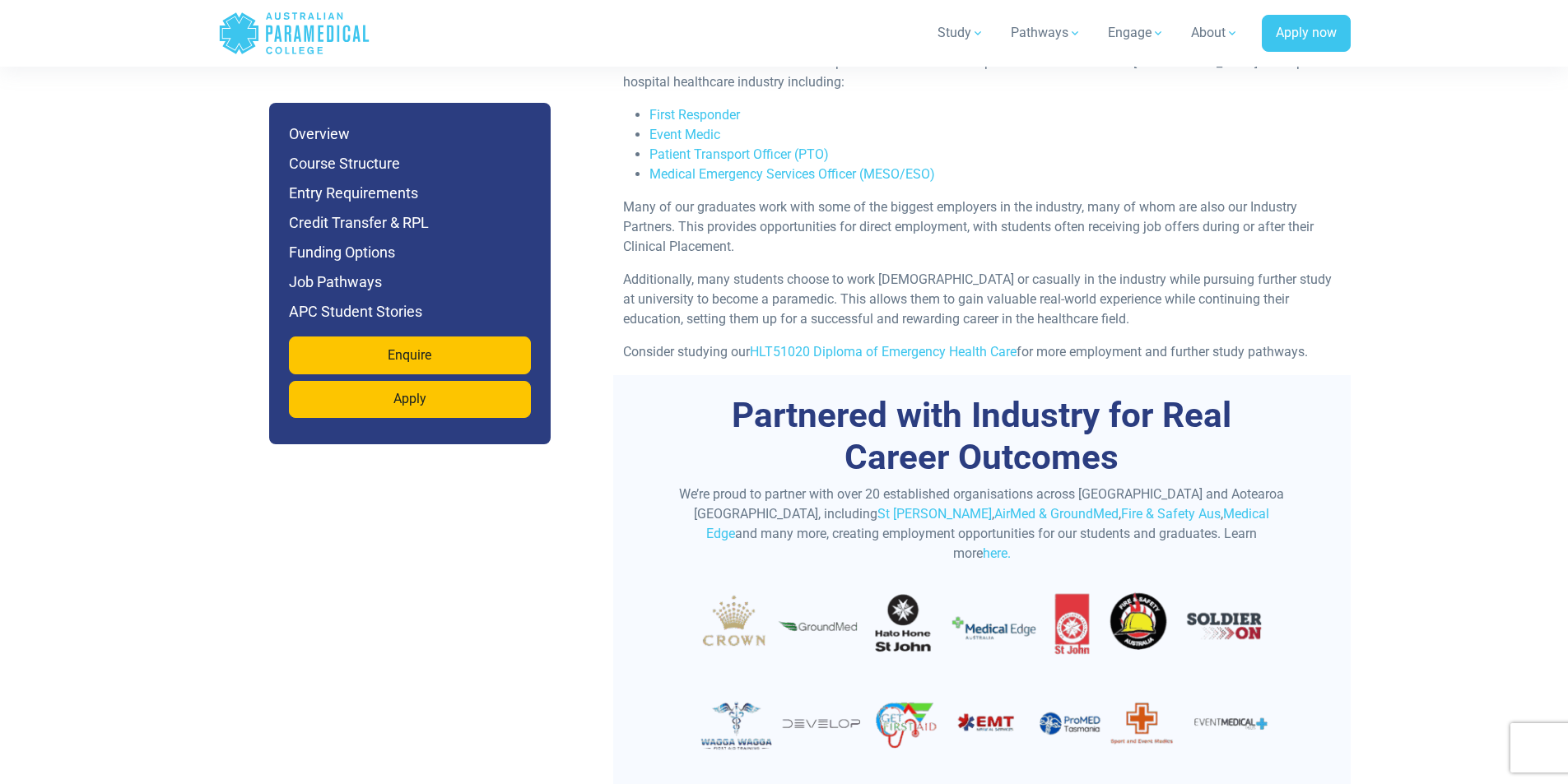
scroll to position [4608, 0]
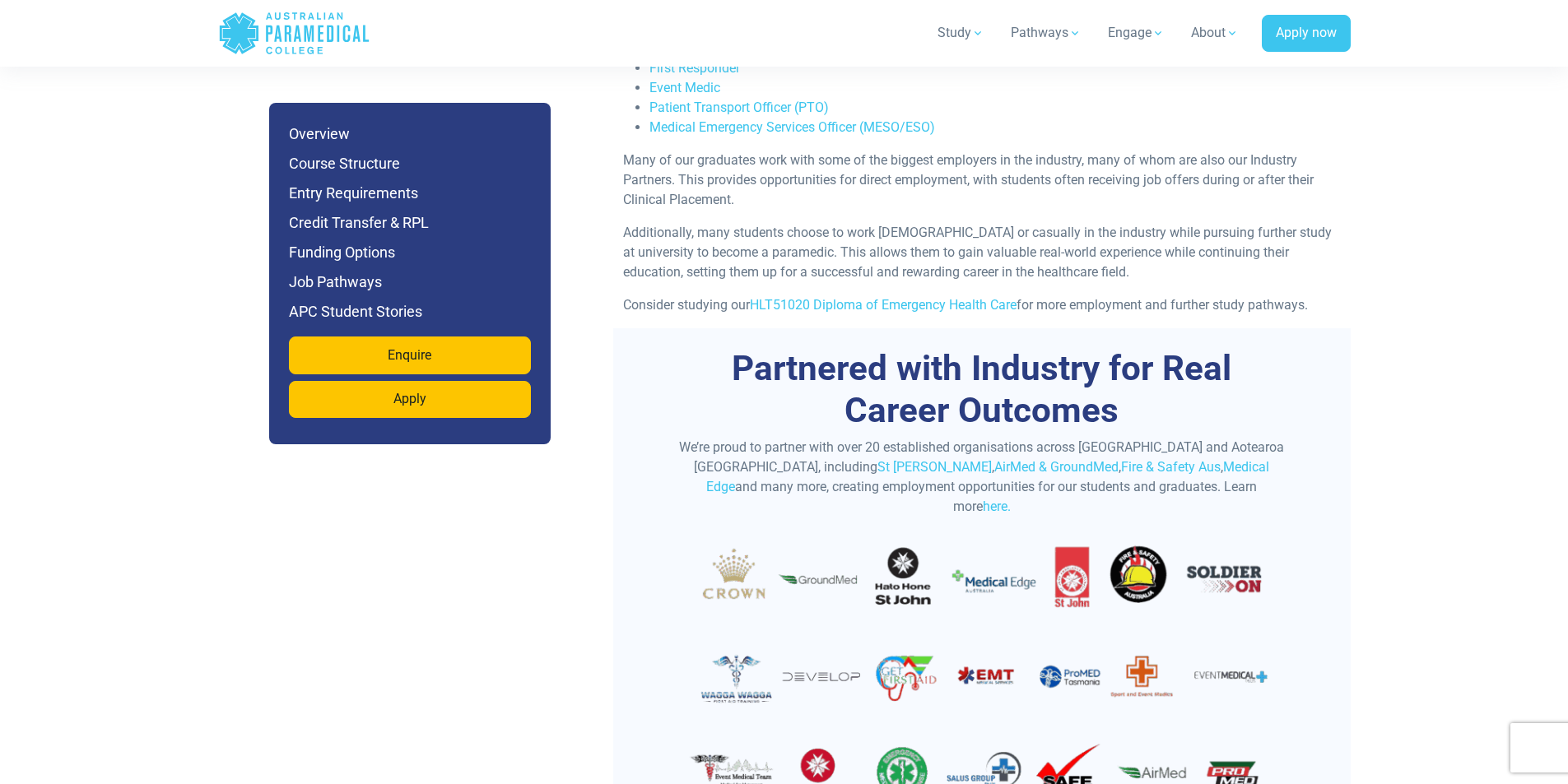
scroll to position [4690, 0]
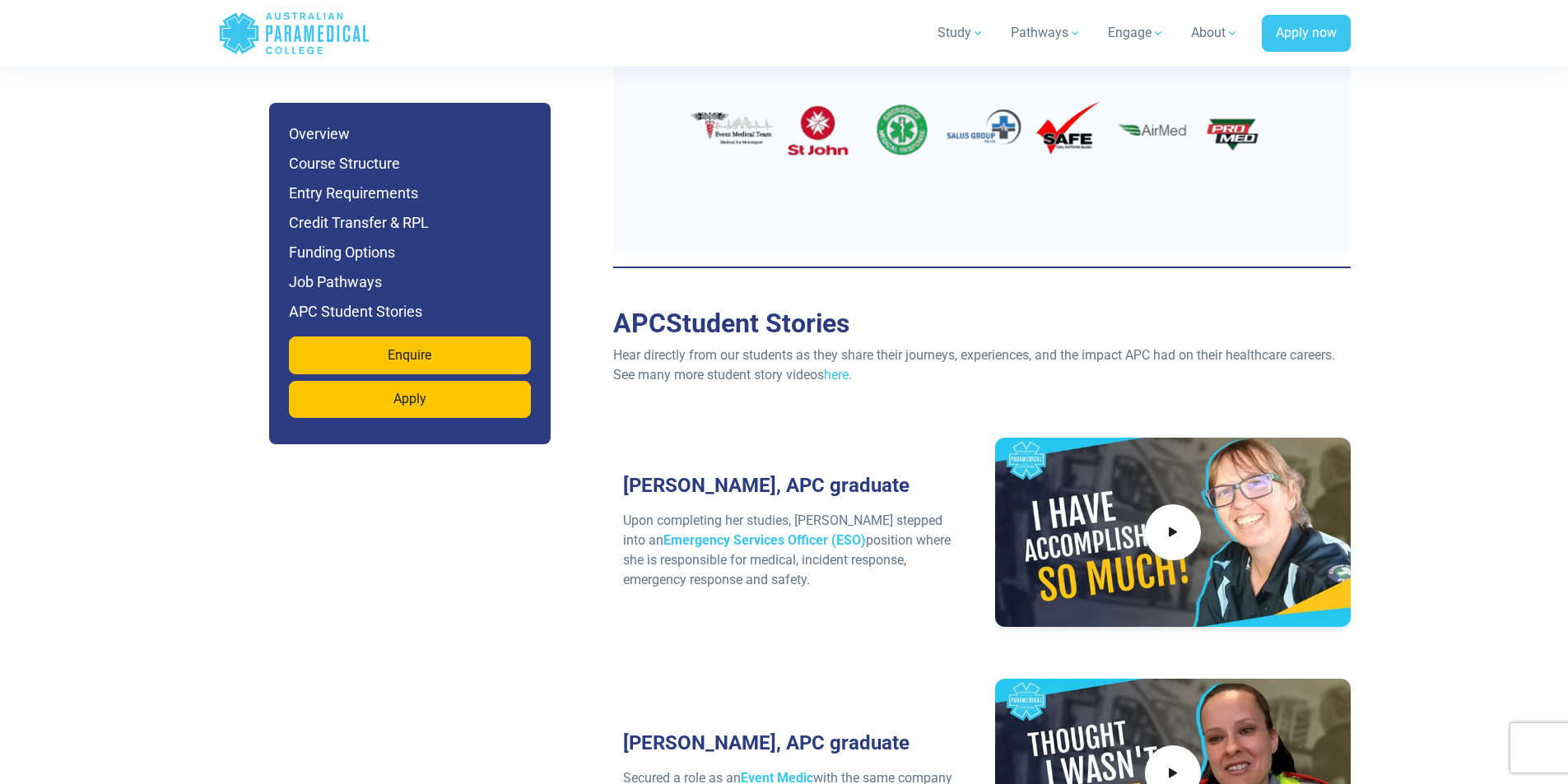
scroll to position [5183, 0]
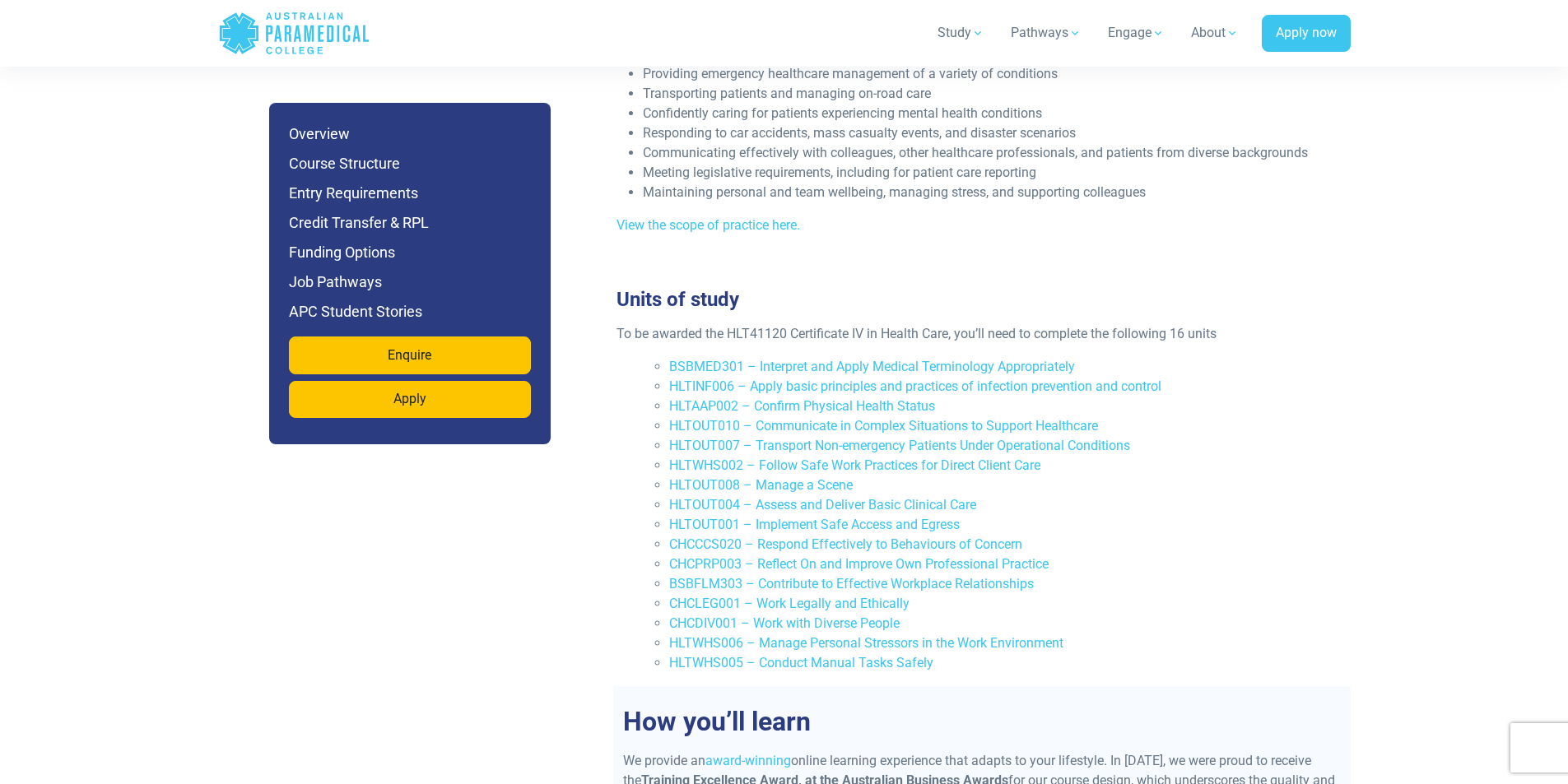
scroll to position [2304, 0]
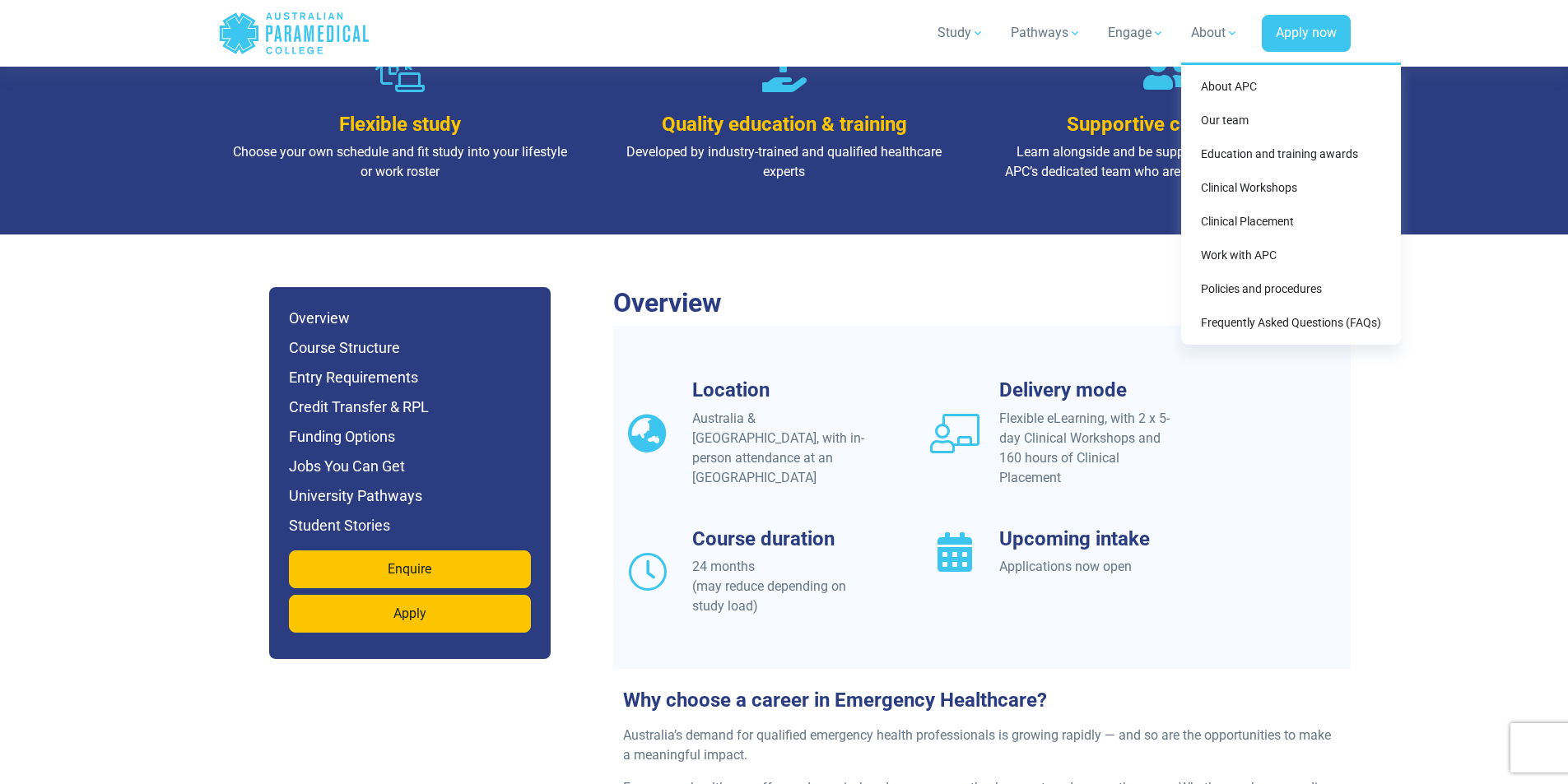
scroll to position [1235, 0]
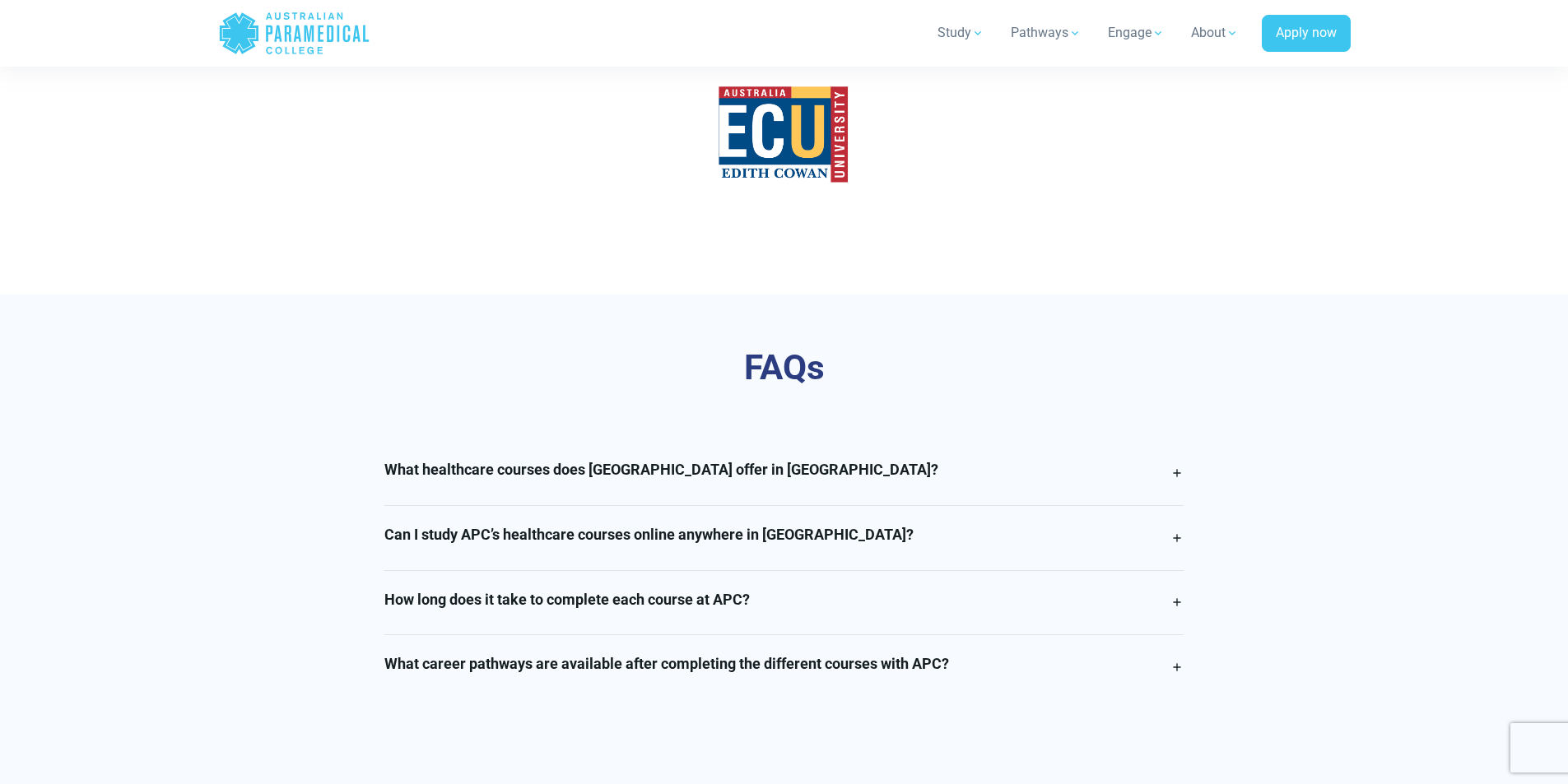
scroll to position [3950, 0]
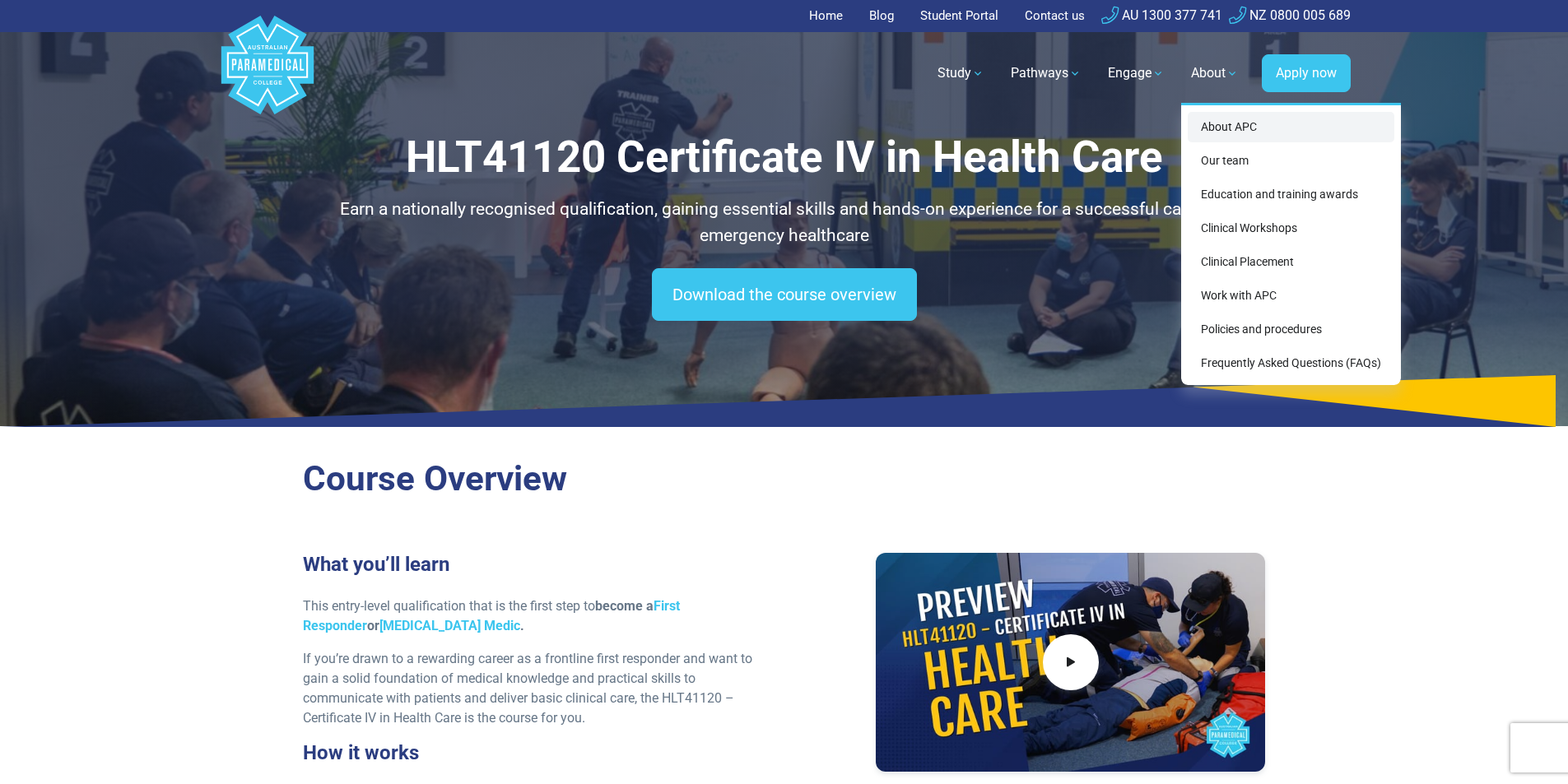
click at [1190, 142] on link "About APC" at bounding box center [1291, 127] width 207 height 31
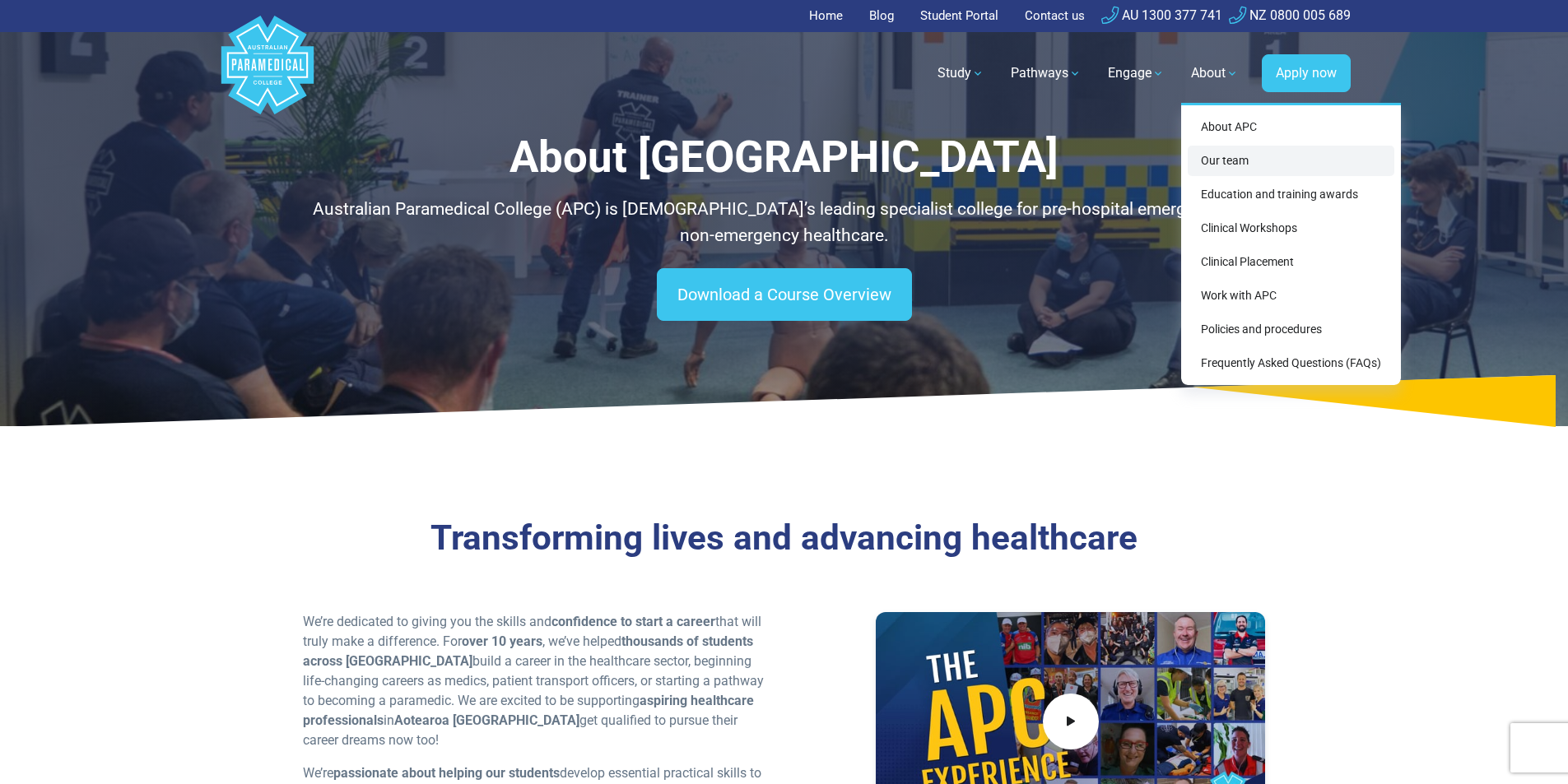
click at [1189, 176] on link "Our team" at bounding box center [1291, 161] width 207 height 31
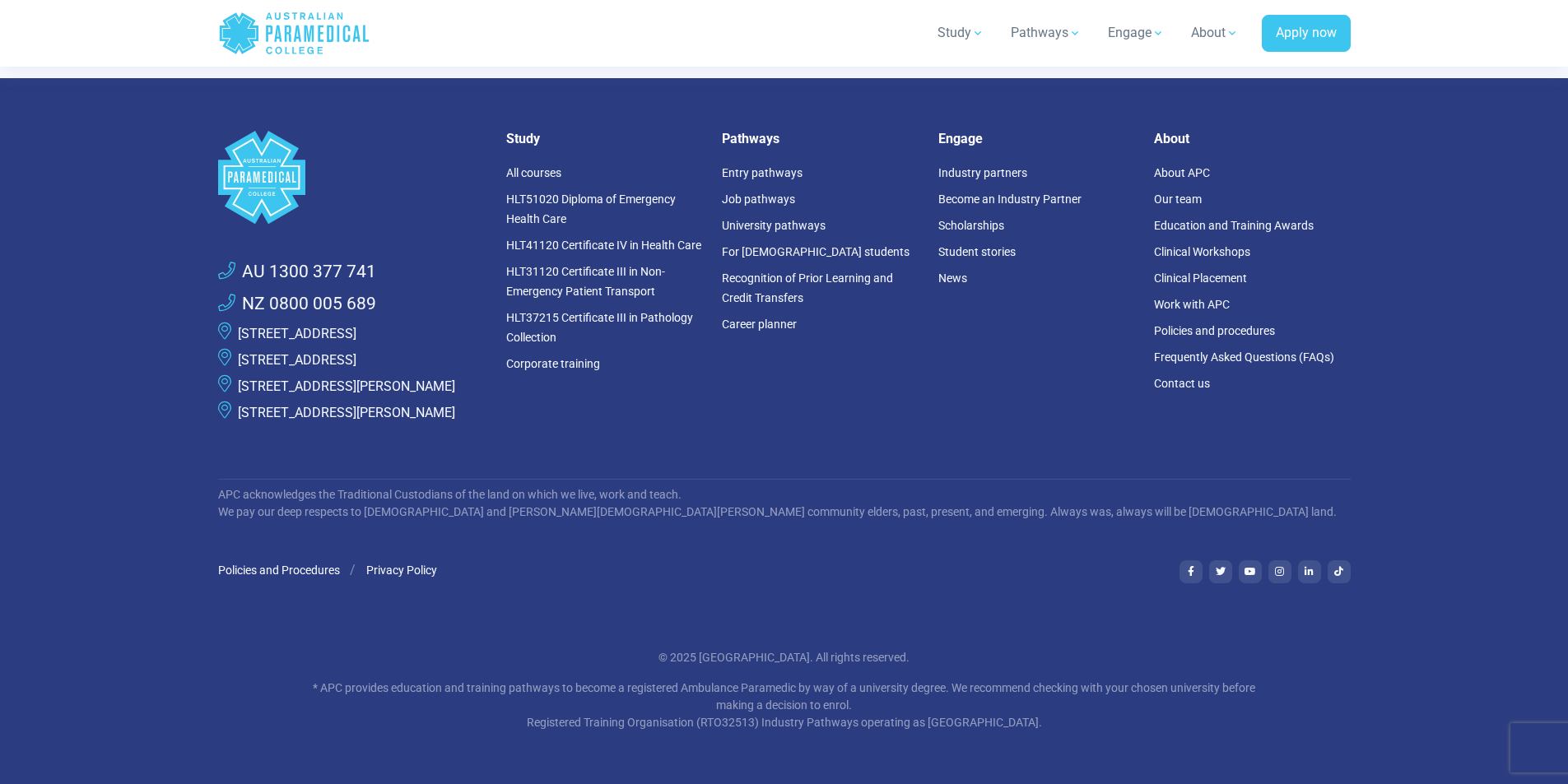
scroll to position [5760, 0]
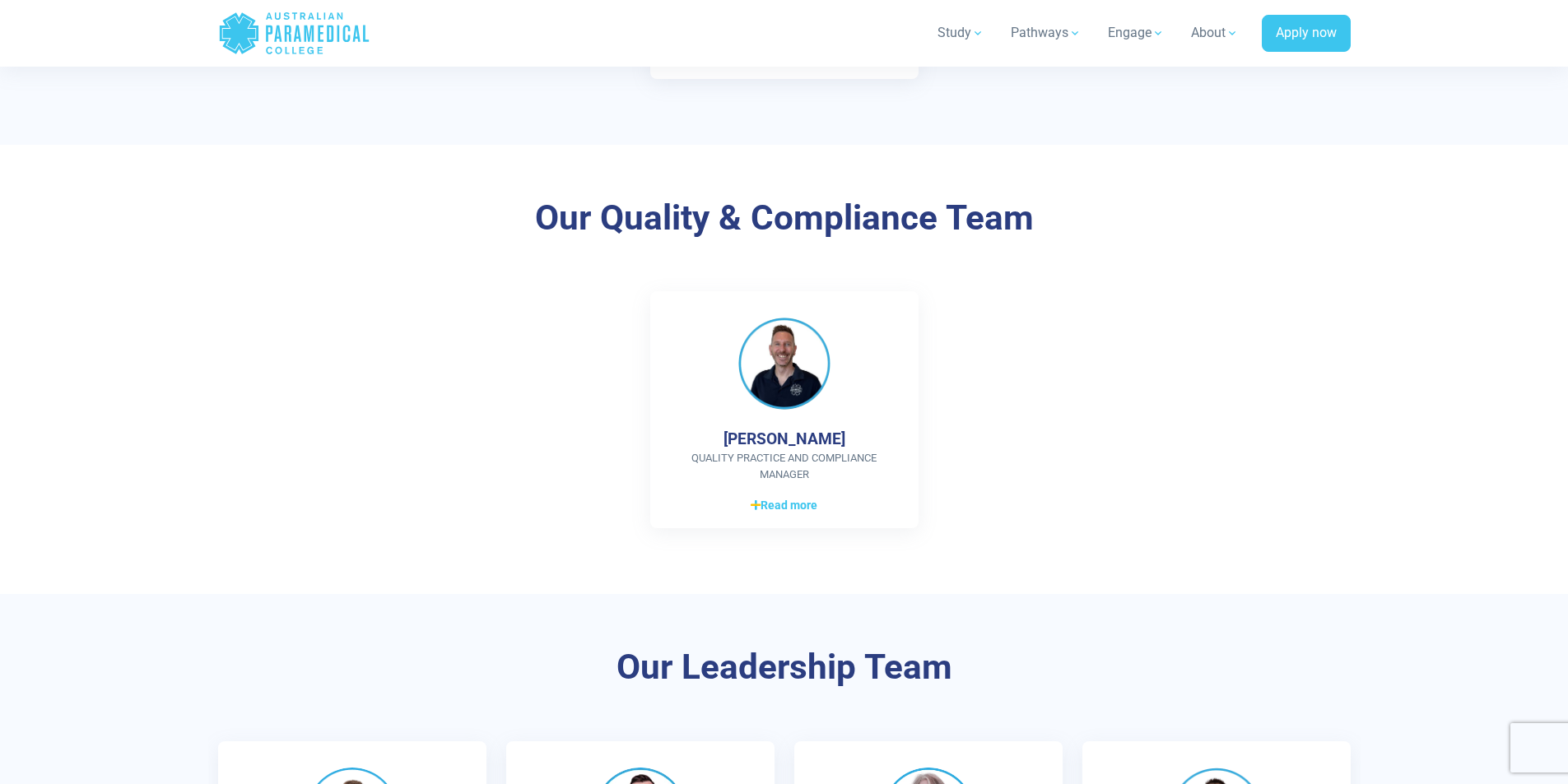
scroll to position [3456, 0]
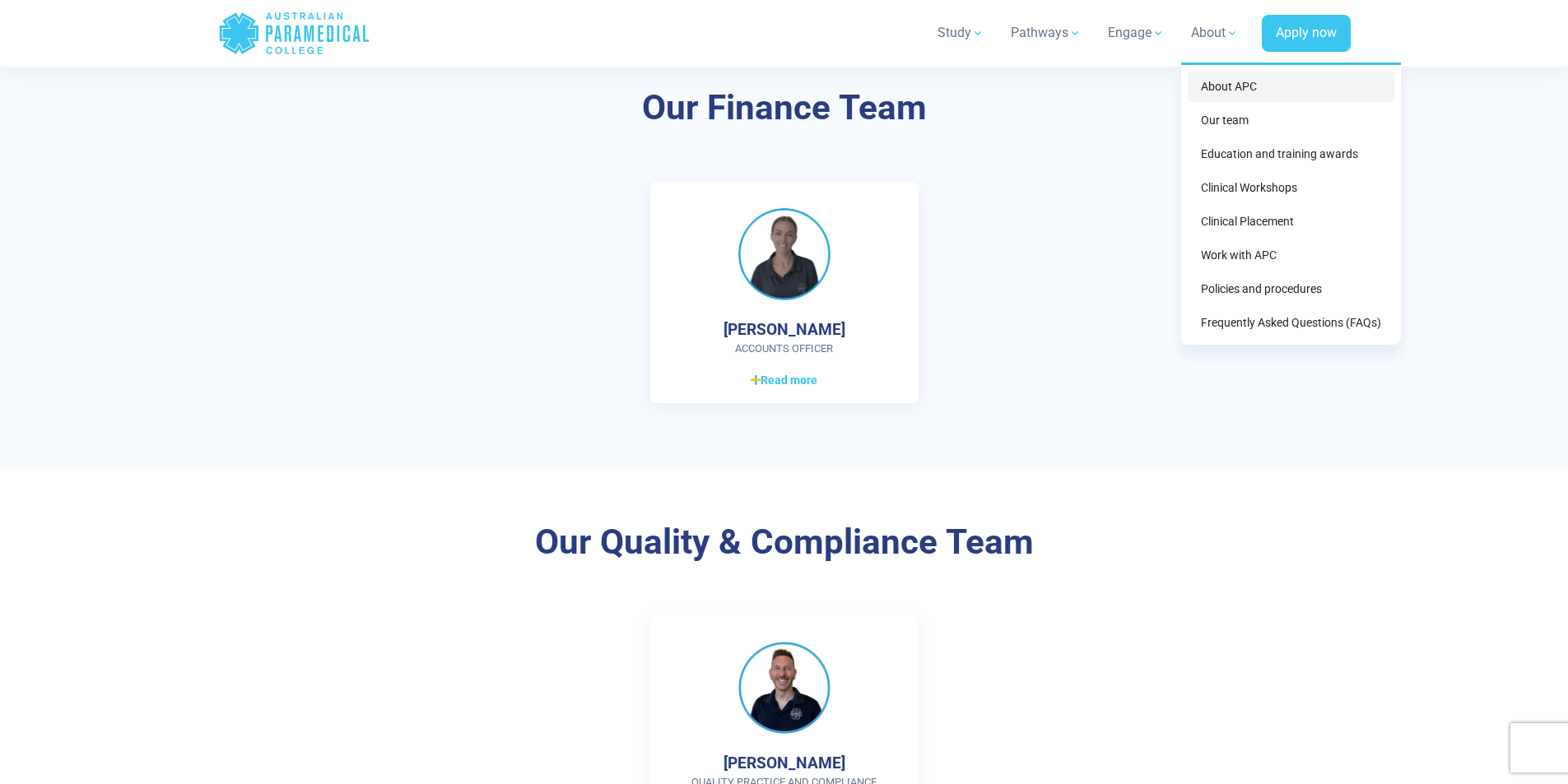
click at [1188, 102] on link "About APC" at bounding box center [1291, 87] width 207 height 31
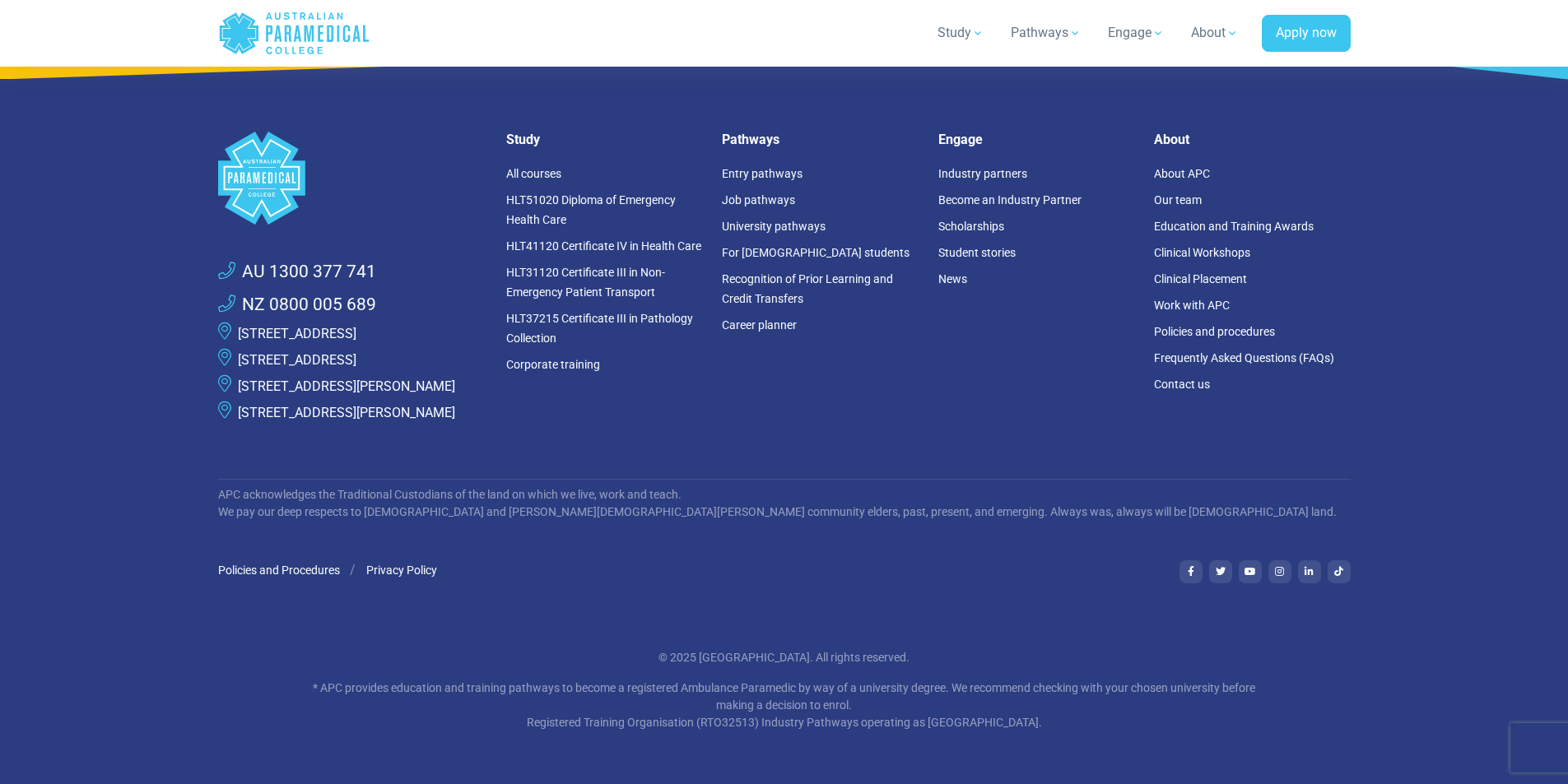
scroll to position [5618, 0]
click at [310, 421] on link "[STREET_ADDRESS][PERSON_NAME]" at bounding box center [346, 412] width 217 height 15
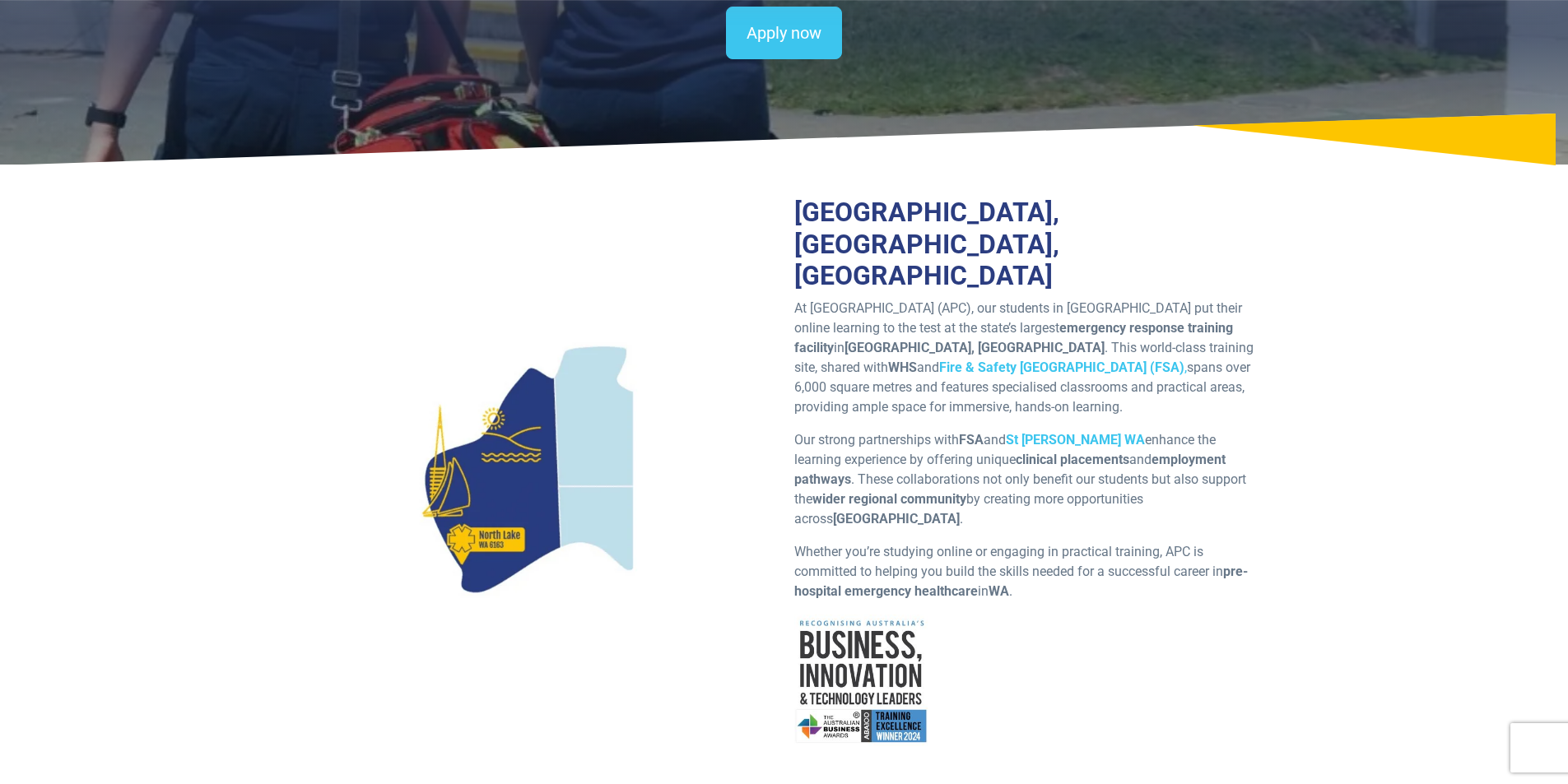
scroll to position [247, 0]
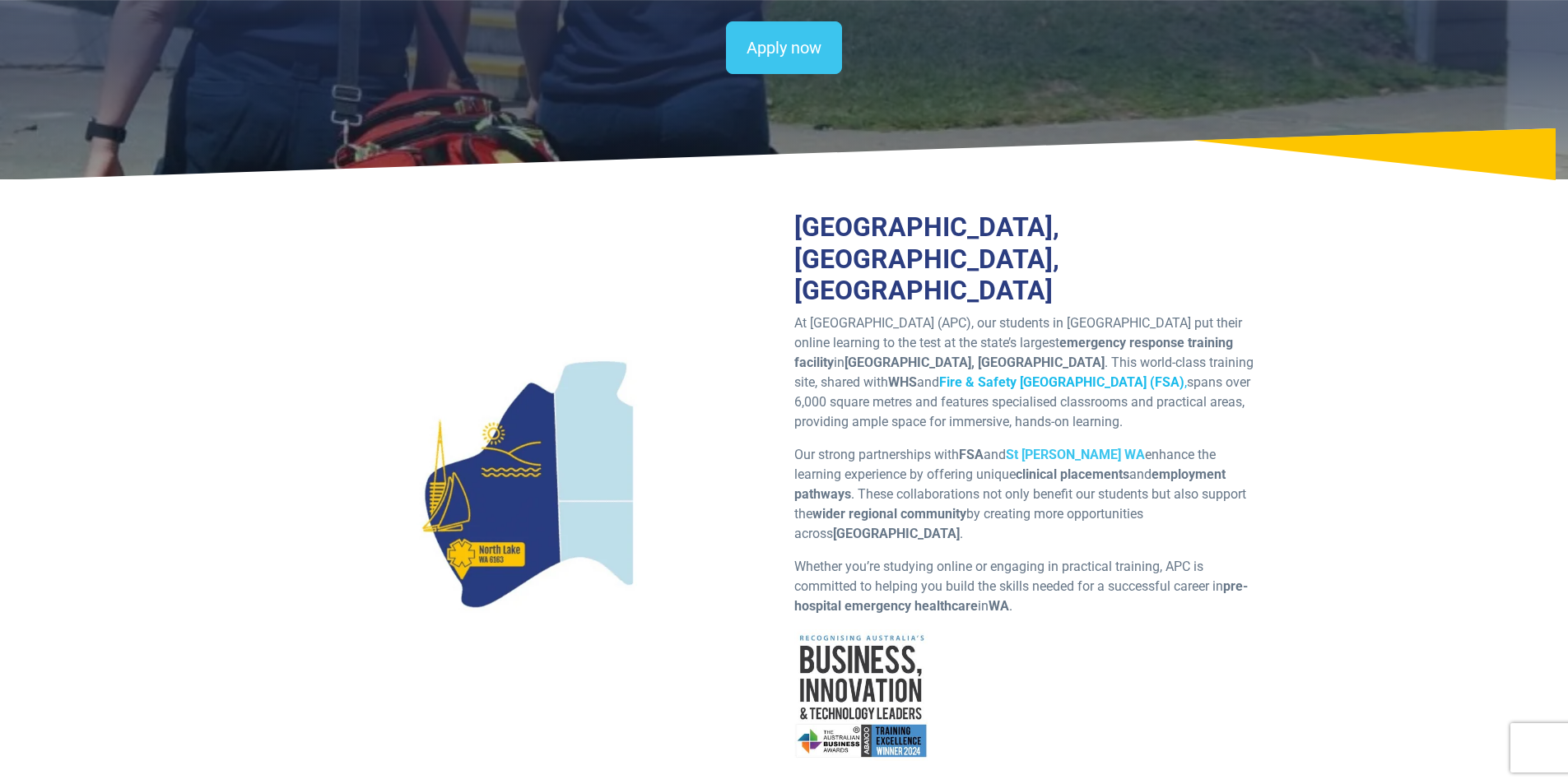
click at [945, 390] on strong "Fire & Safety [GEOGRAPHIC_DATA] (FSA)" at bounding box center [1061, 382] width 245 height 15
